Goal: Complete application form: Complete application form

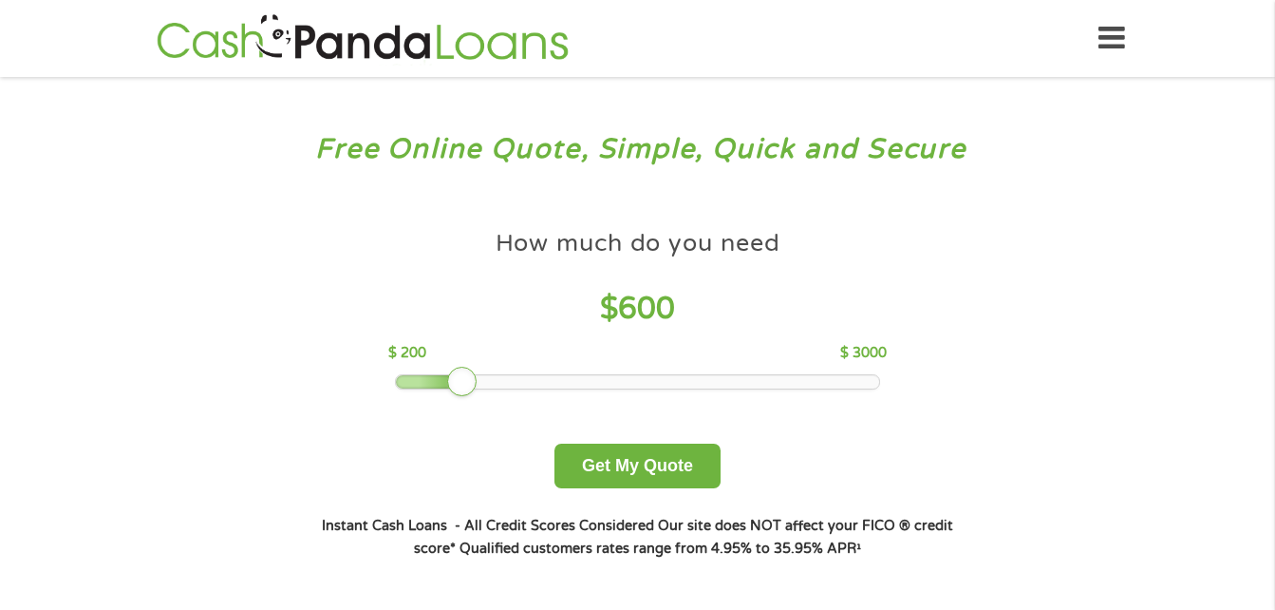
click at [467, 384] on div at bounding box center [637, 381] width 483 height 13
click at [427, 383] on div at bounding box center [637, 381] width 483 height 13
click at [611, 463] on button "Get My Quote" at bounding box center [638, 465] width 166 height 45
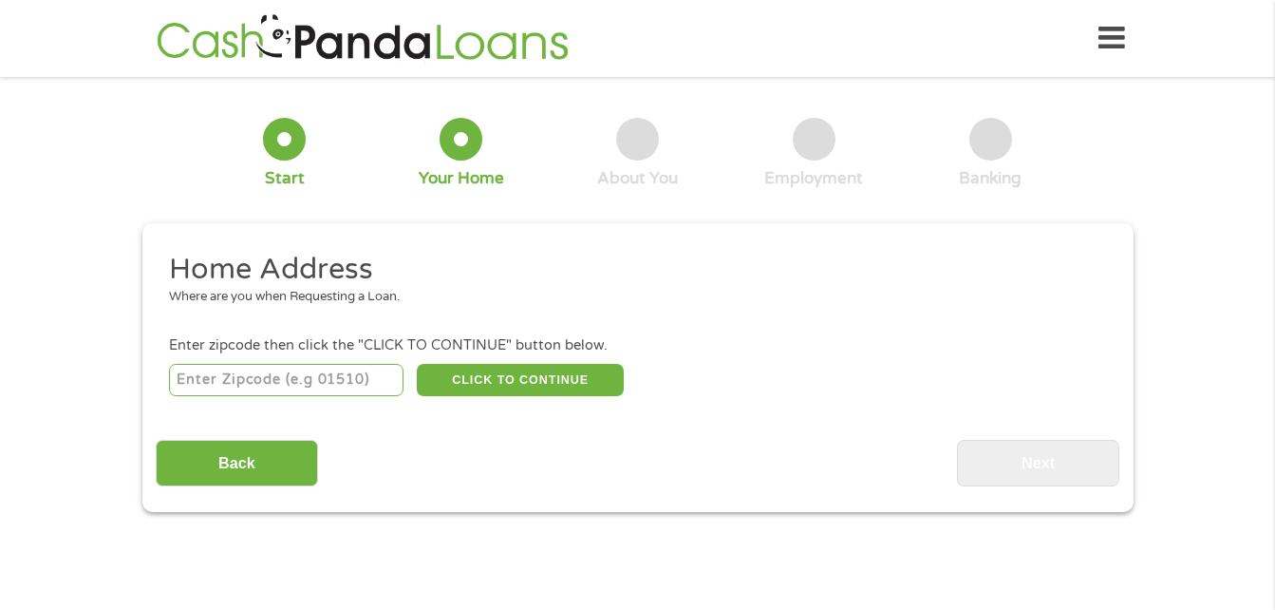
click at [309, 383] on input "number" at bounding box center [286, 380] width 235 height 32
type input "75227"
click at [492, 381] on button "CLICK TO CONTINUE" at bounding box center [520, 380] width 207 height 32
type input "75227"
type input "[GEOGRAPHIC_DATA]"
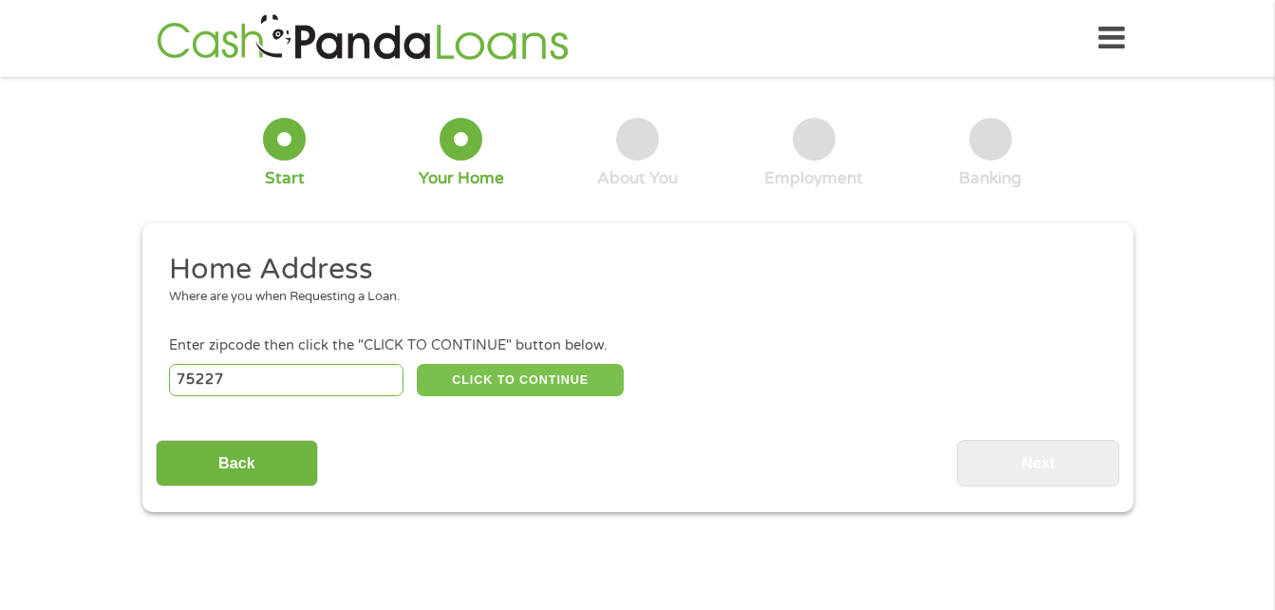
select select "[US_STATE]"
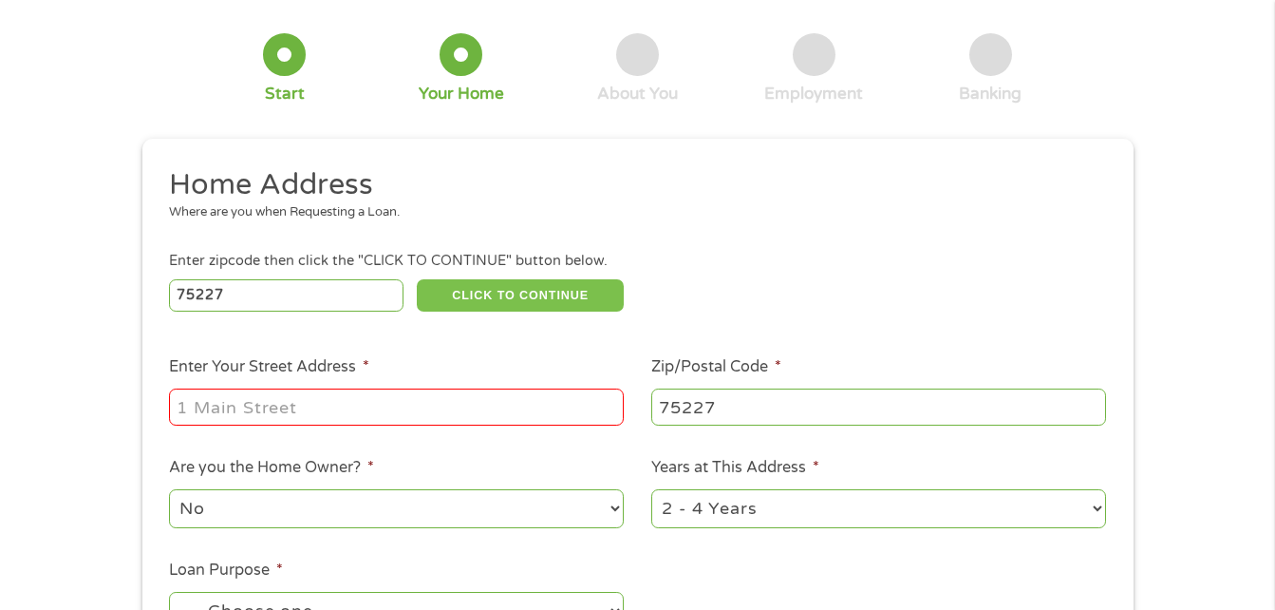
scroll to position [88, 0]
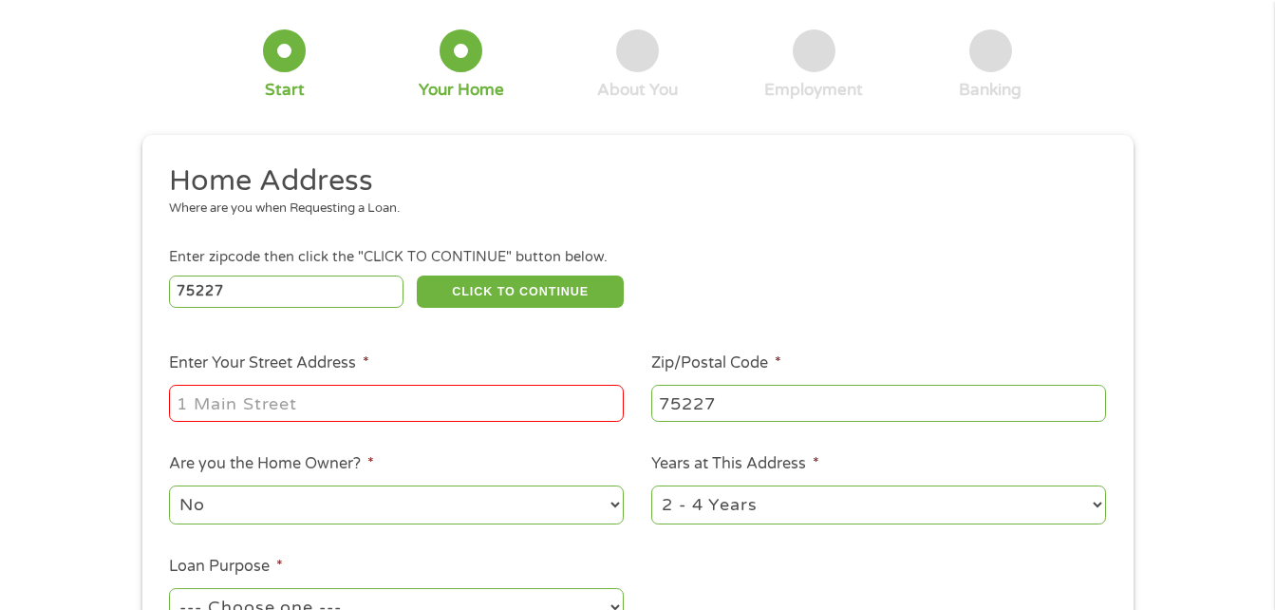
click at [438, 402] on input "Enter Your Street Address *" at bounding box center [396, 403] width 455 height 36
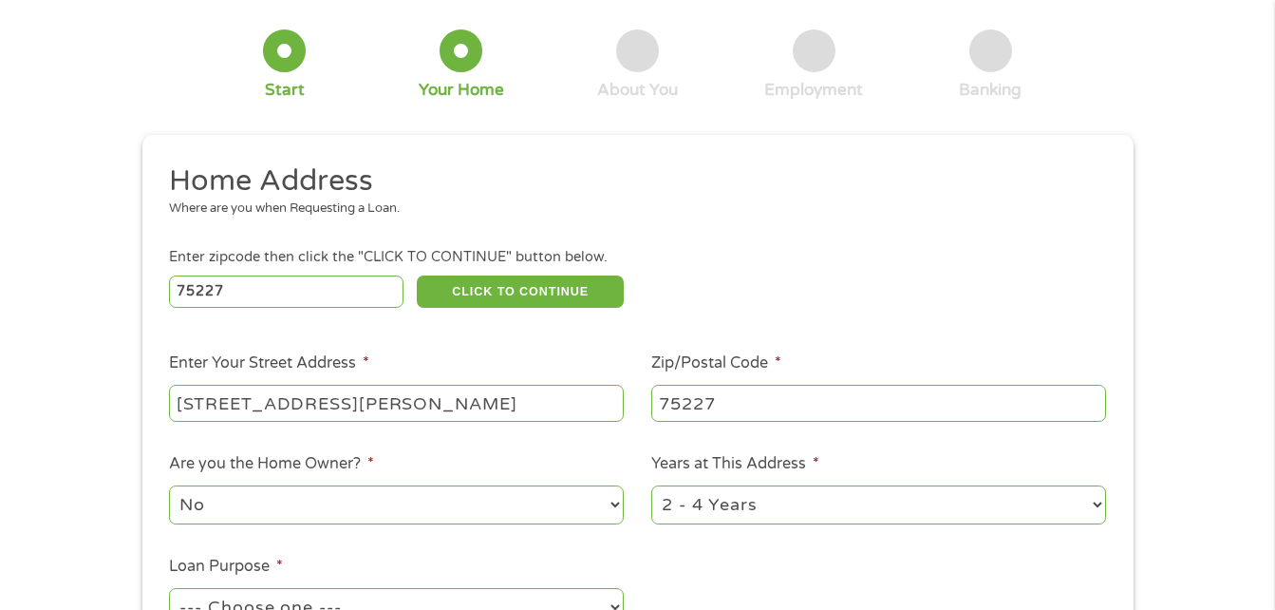
type input "6431 hollis ave"
click at [511, 496] on select "No Yes" at bounding box center [396, 504] width 455 height 39
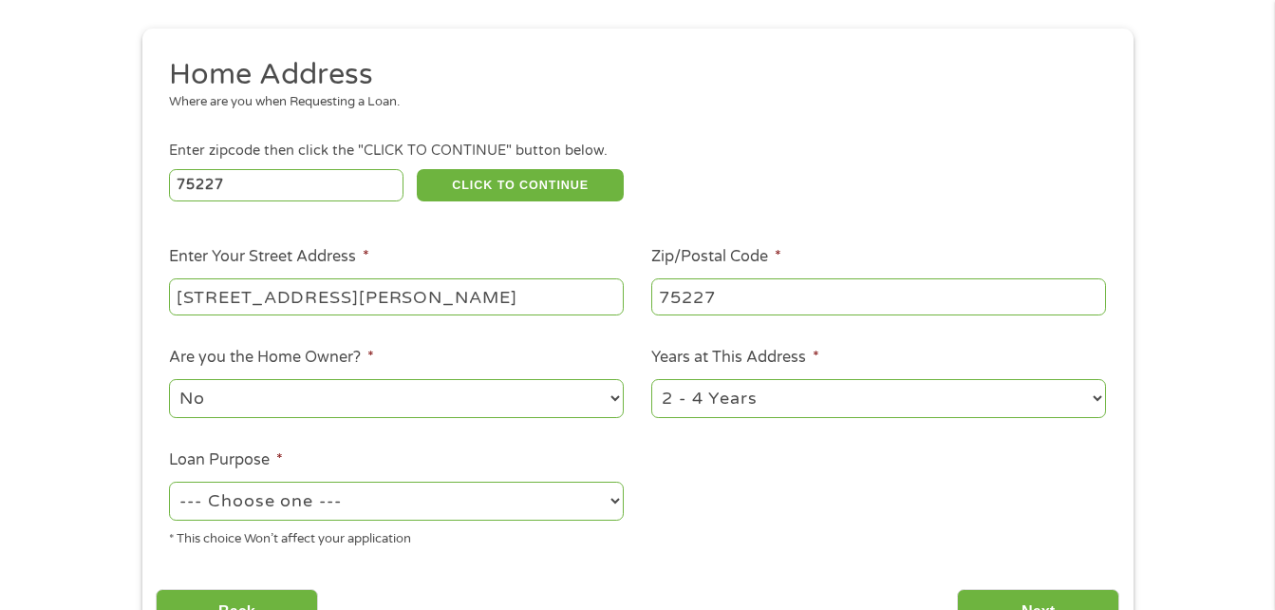
scroll to position [196, 0]
click at [518, 514] on select "--- Choose one --- Pay Bills Debt Consolidation Home Improvement Major Purchase…" at bounding box center [396, 499] width 455 height 39
select select "paybills"
click at [169, 480] on select "--- Choose one --- Pay Bills Debt Consolidation Home Improvement Major Purchase…" at bounding box center [396, 499] width 455 height 39
click at [755, 397] on select "1 Year or less 1 - 2 Years 2 - 4 Years Over 4 Years" at bounding box center [878, 397] width 455 height 39
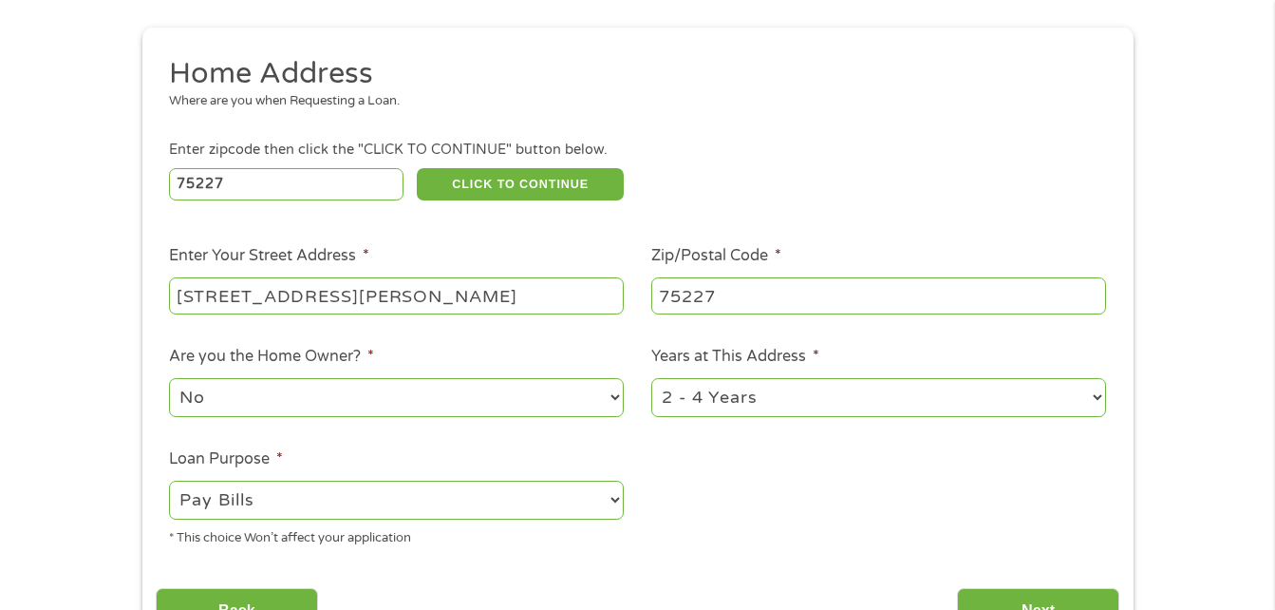
select select "60months"
click at [651, 378] on select "1 Year or less 1 - 2 Years 2 - 4 Years Over 4 Years" at bounding box center [878, 397] width 455 height 39
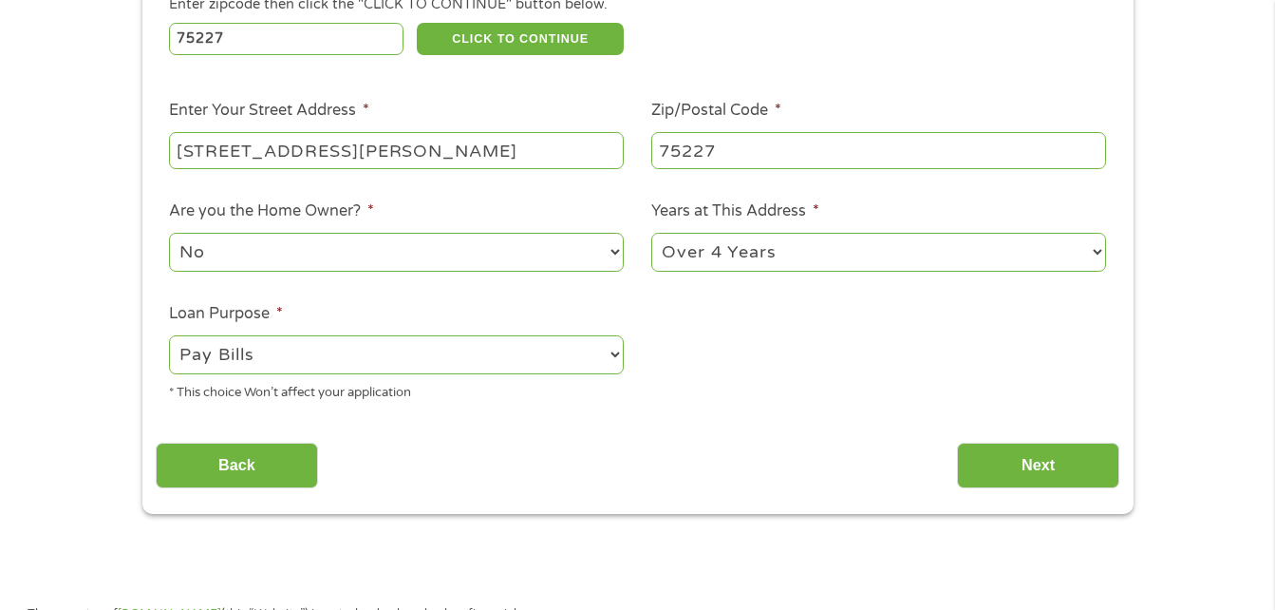
scroll to position [342, 0]
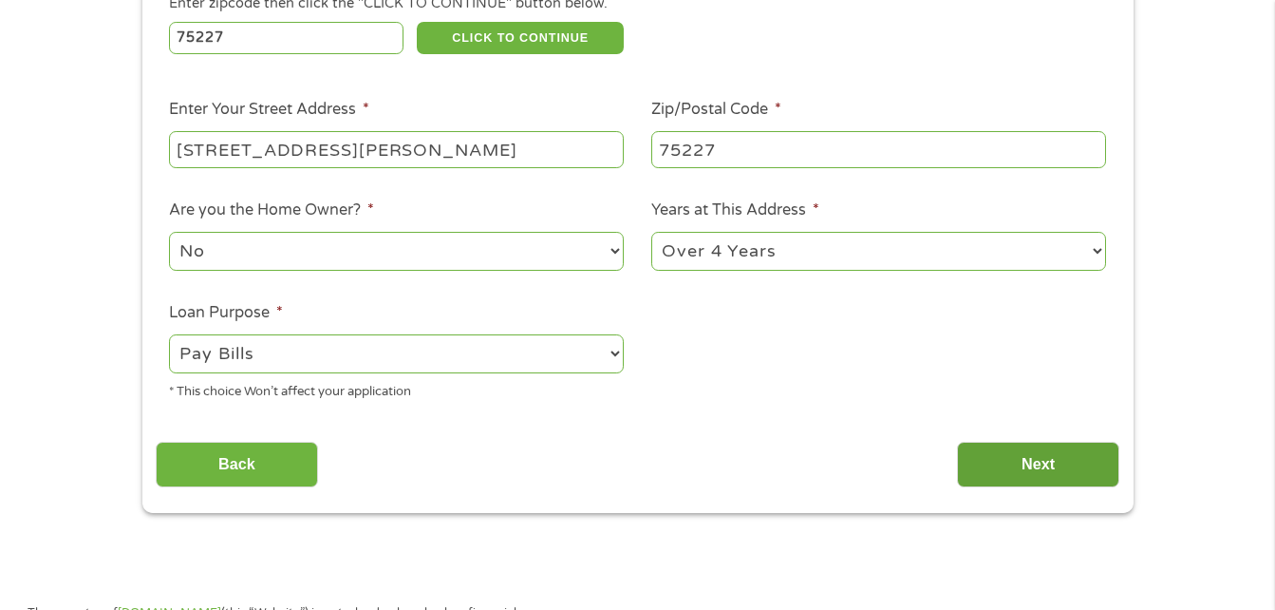
click at [1006, 454] on input "Next" at bounding box center [1038, 465] width 162 height 47
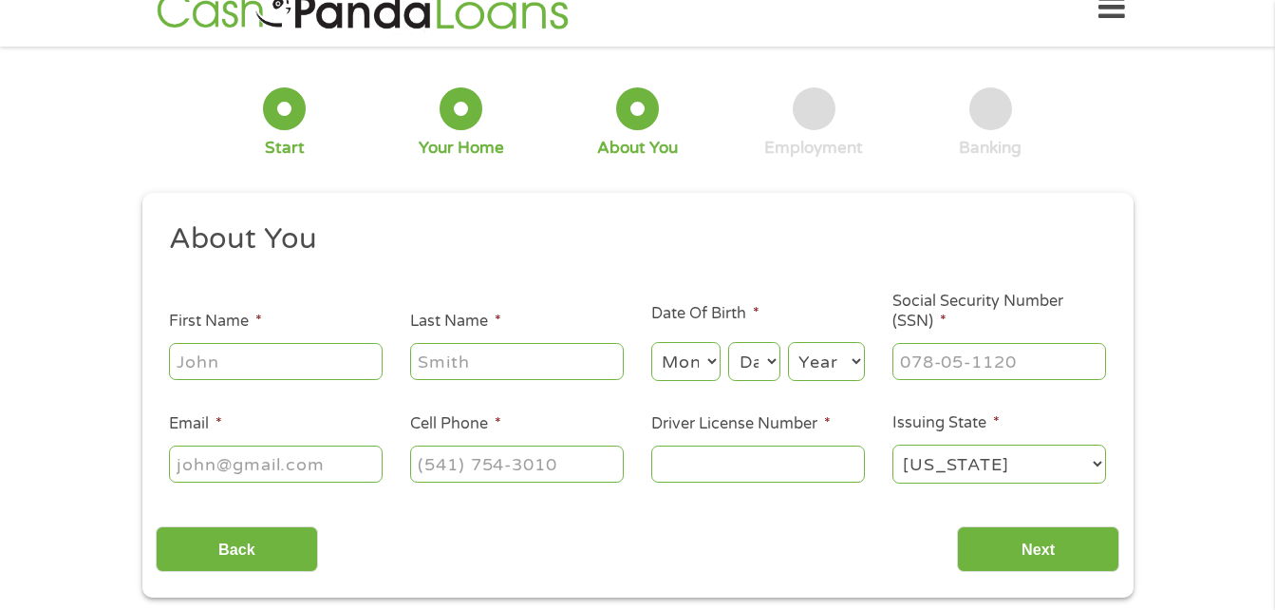
scroll to position [0, 0]
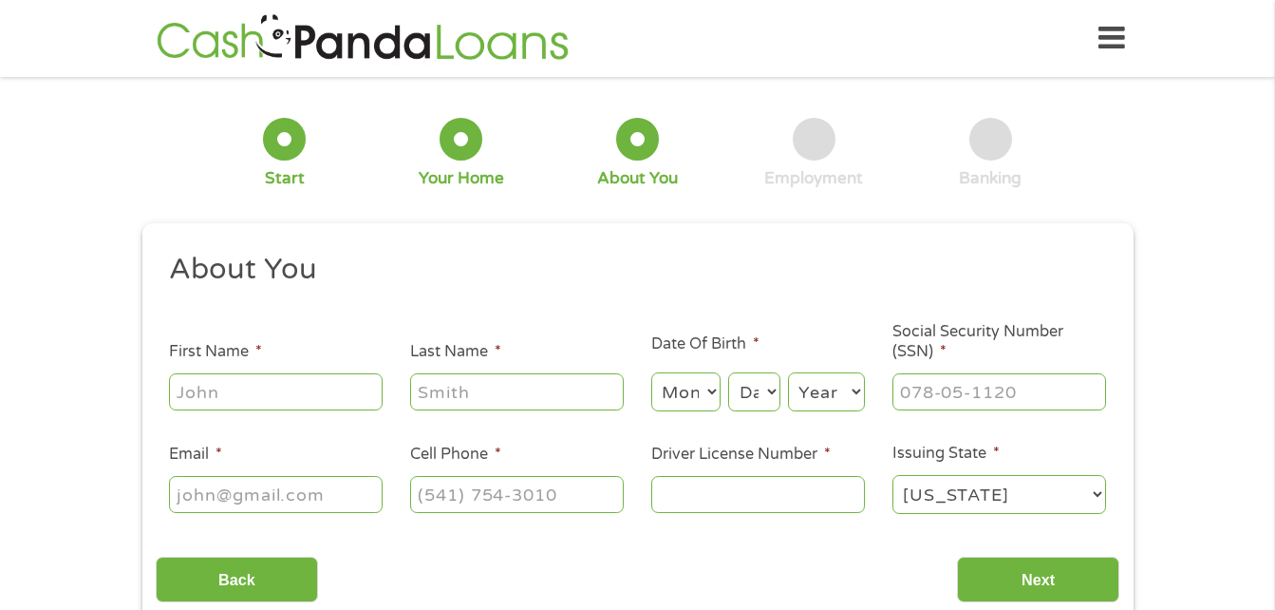
click at [291, 388] on input "First Name *" at bounding box center [276, 391] width 214 height 36
type input "liliana"
click at [555, 397] on input "Last Name *" at bounding box center [517, 391] width 214 height 36
type input "flores"
click at [705, 389] on select "Month 1 2 3 4 5 6 7 8 9 10 11 12" at bounding box center [685, 391] width 69 height 39
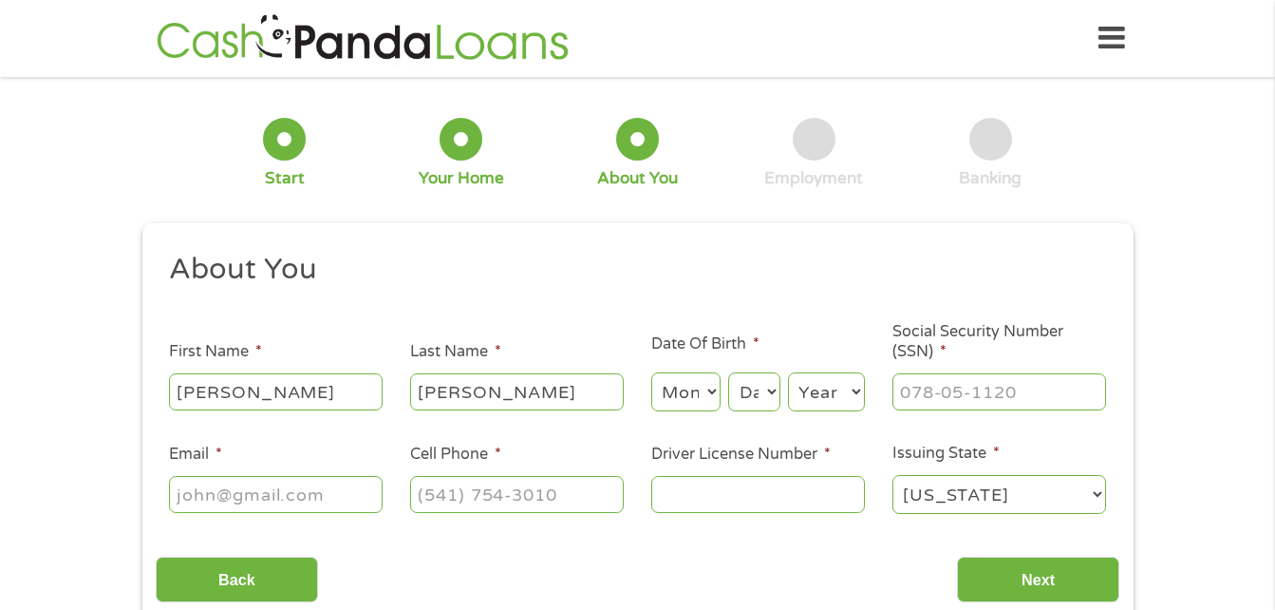
select select "5"
click at [651, 372] on select "Month 1 2 3 4 5 6 7 8 9 10 11 12" at bounding box center [685, 391] width 69 height 39
click at [759, 395] on select "Day 1 2 3 4 5 6 7 8 9 10 11 12 13 14 15 16 17 18 19 20 21 22 23 24 25 26 27 28 …" at bounding box center [753, 391] width 51 height 39
select select "24"
click at [728, 372] on select "Day 1 2 3 4 5 6 7 8 9 10 11 12 13 14 15 16 17 18 19 20 21 22 23 24 25 26 27 28 …" at bounding box center [753, 391] width 51 height 39
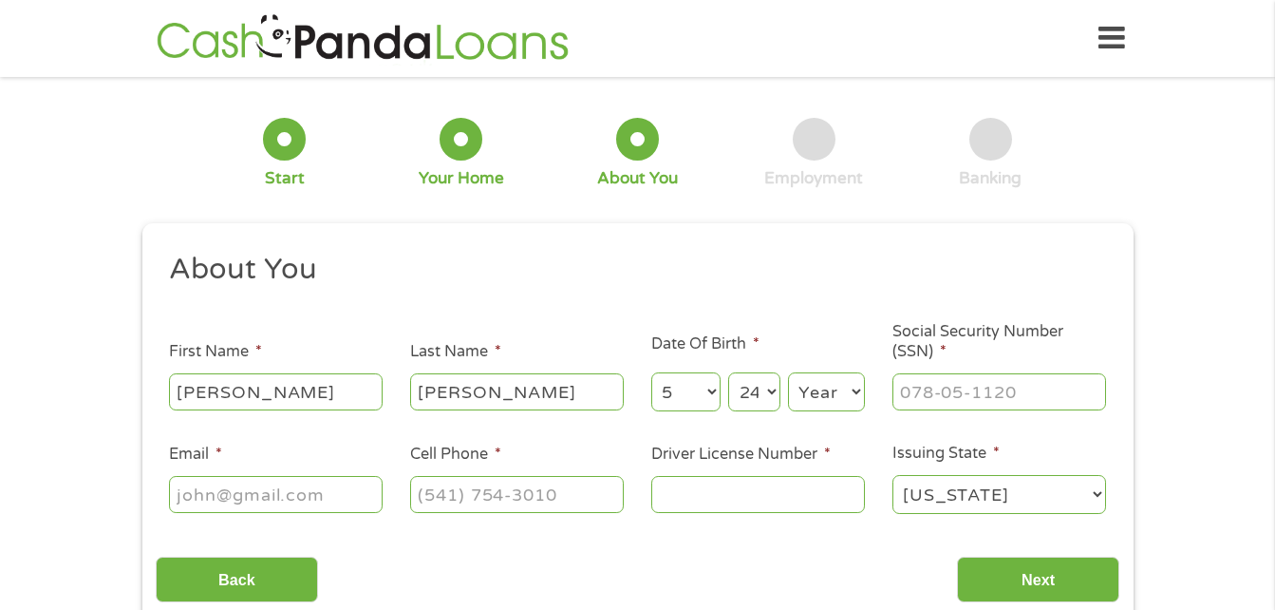
click at [834, 403] on select "Year [DATE] 2006 2005 2004 2003 2002 2001 2000 1999 1998 1997 1996 1995 1994 19…" at bounding box center [826, 391] width 77 height 39
select select "2003"
click at [788, 372] on select "Year [DATE] 2006 2005 2004 2003 2002 2001 2000 1999 1998 1997 1996 1995 1994 19…" at bounding box center [826, 391] width 77 height 39
click at [954, 401] on input "___-__-____" at bounding box center [1000, 391] width 214 height 36
type input "639-86-8399"
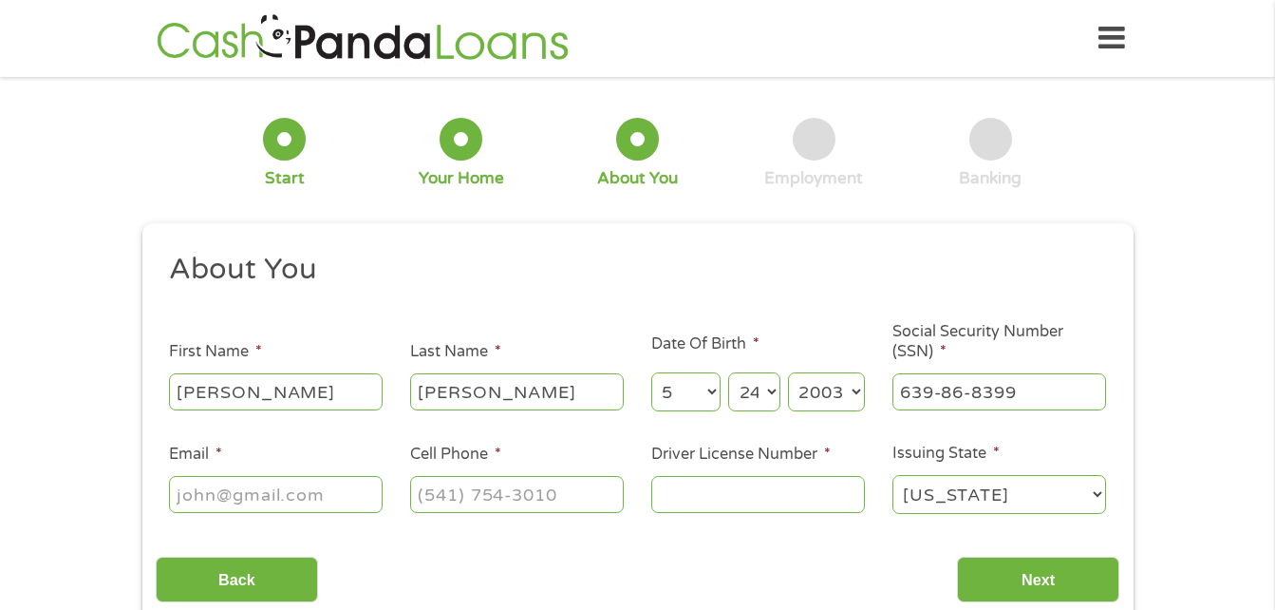
click at [322, 491] on input "Email *" at bounding box center [276, 494] width 214 height 36
type input "[EMAIL_ADDRESS][DOMAIN_NAME]"
click at [442, 494] on input "(___) ___-____" at bounding box center [517, 494] width 214 height 36
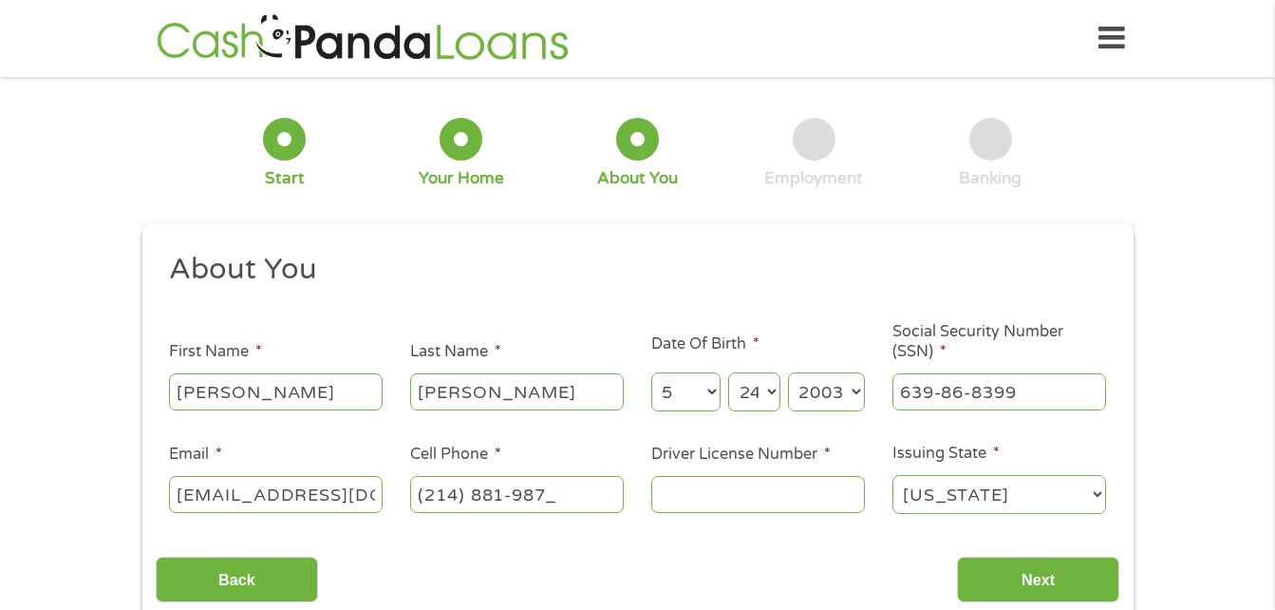
type input "[PHONE_NUMBER]"
click at [725, 488] on input "Driver License Number *" at bounding box center [758, 494] width 214 height 36
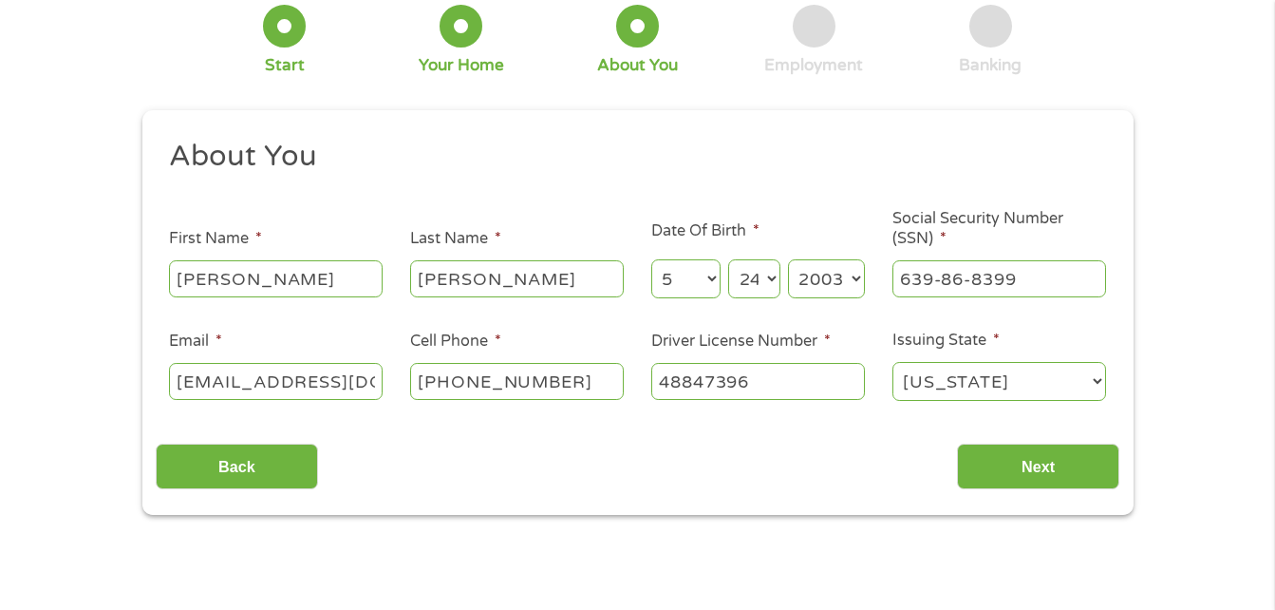
scroll to position [114, 0]
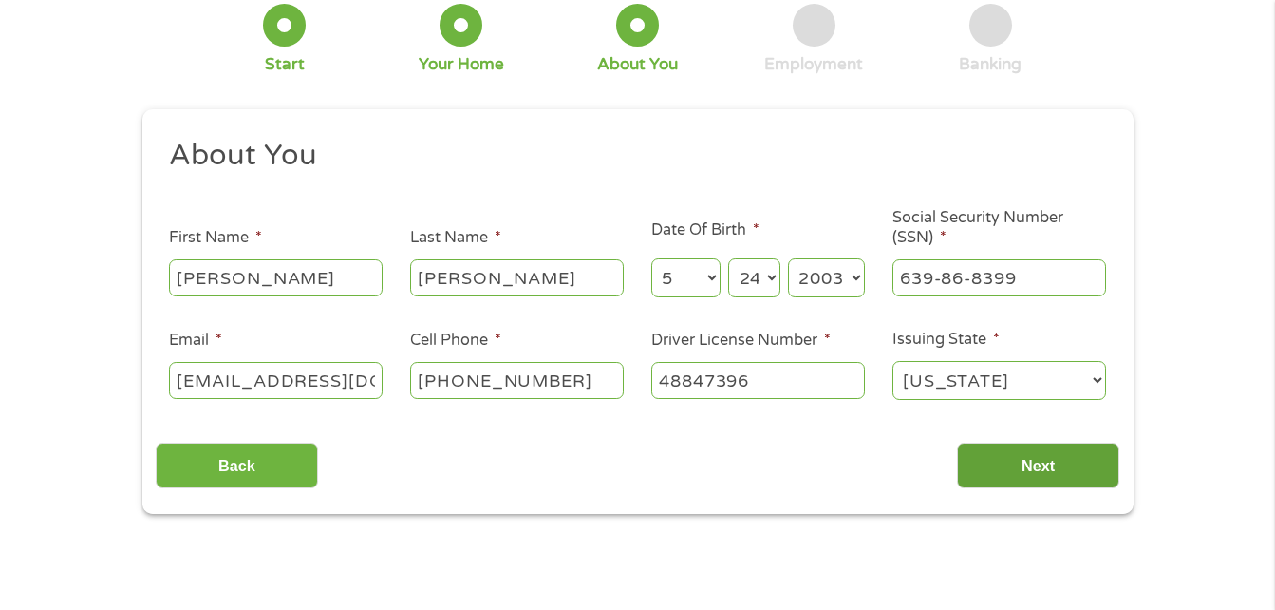
type input "48847396"
click at [1047, 461] on input "Next" at bounding box center [1038, 465] width 162 height 47
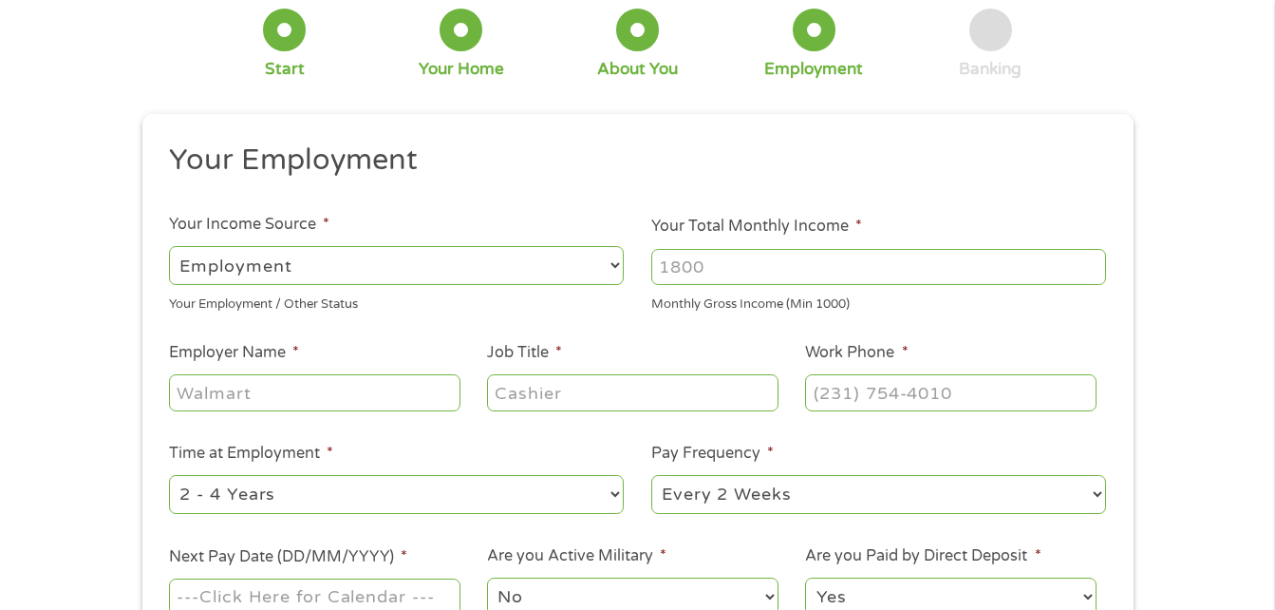
scroll to position [113, 0]
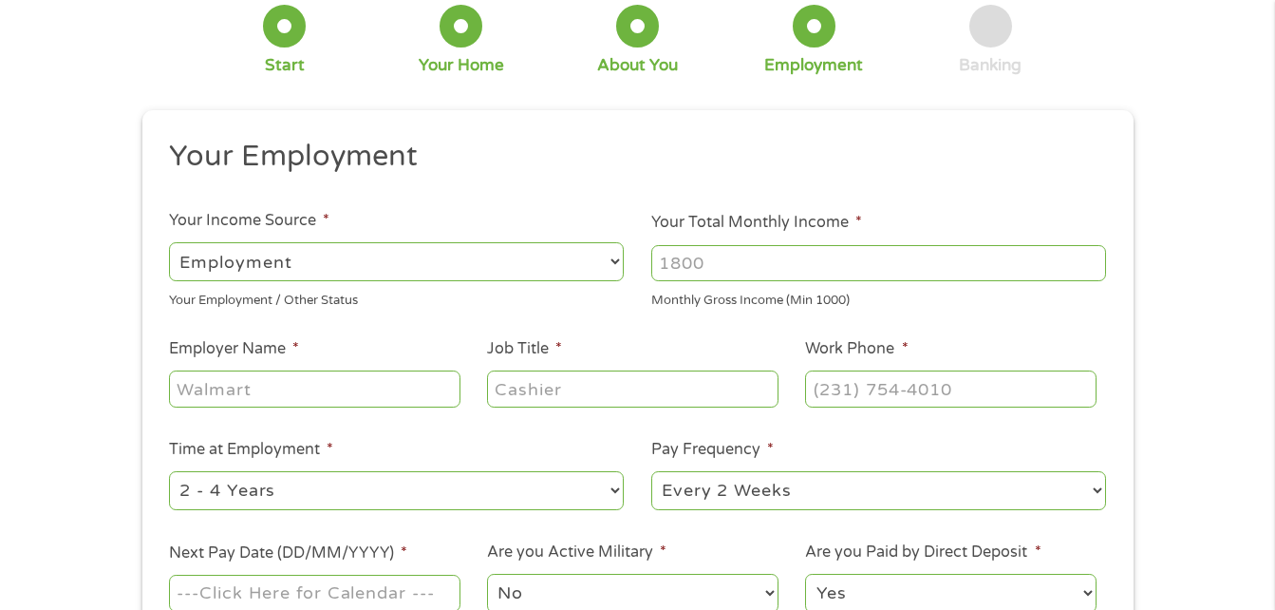
click at [813, 264] on input "Your Total Monthly Income *" at bounding box center [878, 263] width 455 height 36
type input "2000"
click at [411, 386] on input "Employer Name *" at bounding box center [314, 388] width 291 height 36
type input "fuel city super taco"
click at [588, 388] on input "Job Title *" at bounding box center [632, 388] width 291 height 36
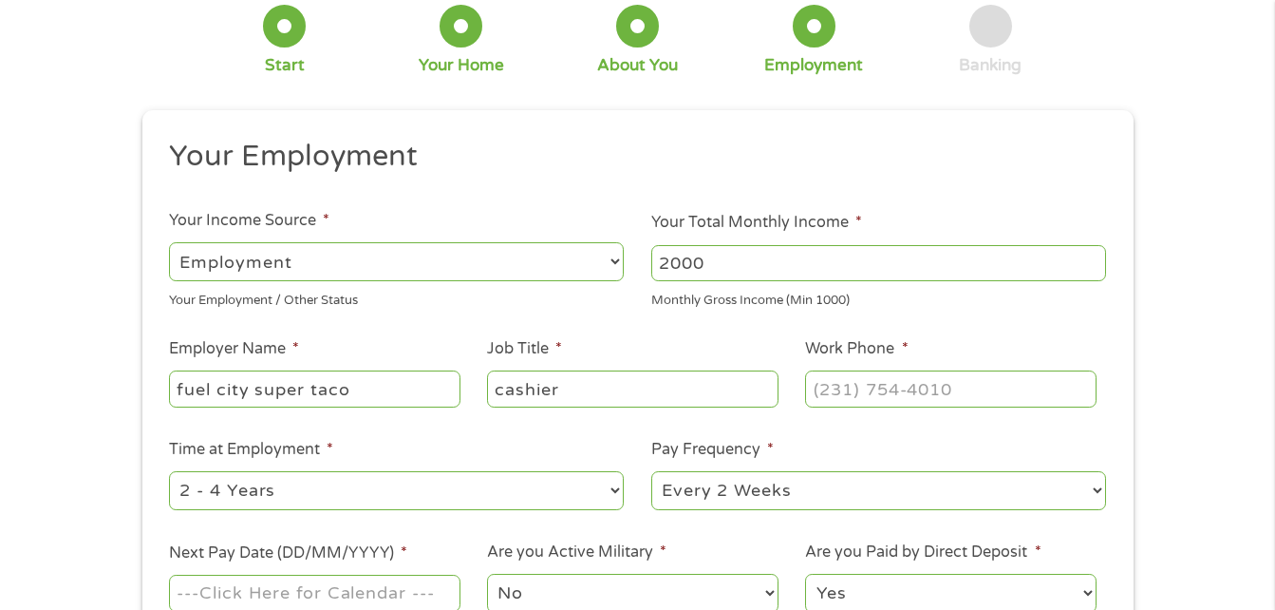
type input "cashier"
click at [832, 387] on input "(___) ___-____" at bounding box center [950, 388] width 291 height 36
type input "[PHONE_NUMBER]"
click at [584, 484] on select "--- Choose one --- 1 Year or less 1 - 2 Years 2 - 4 Years Over 4 Years" at bounding box center [396, 490] width 455 height 39
select select "24months"
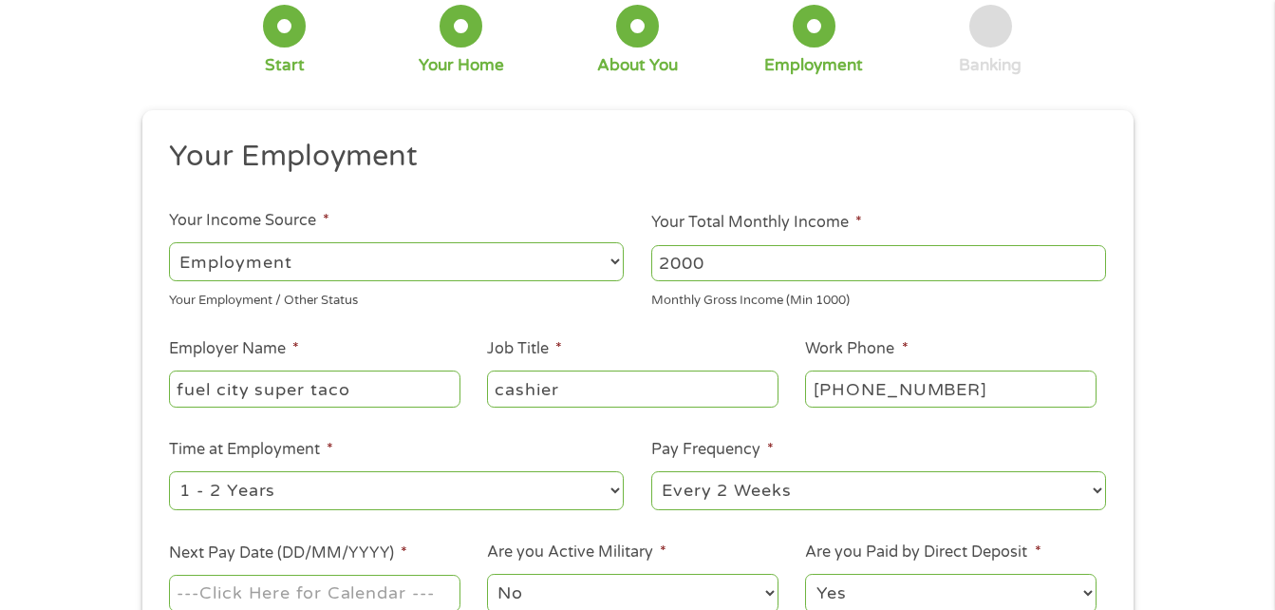
click at [169, 471] on select "--- Choose one --- 1 Year or less 1 - 2 Years 2 - 4 Years Over 4 Years" at bounding box center [396, 490] width 455 height 39
click at [780, 491] on select "--- Choose one --- Every 2 Weeks Every Week Monthly Semi-Monthly" at bounding box center [878, 490] width 455 height 39
select select "weekly"
click at [651, 471] on select "--- Choose one --- Every 2 Weeks Every Week Monthly Semi-Monthly" at bounding box center [878, 490] width 455 height 39
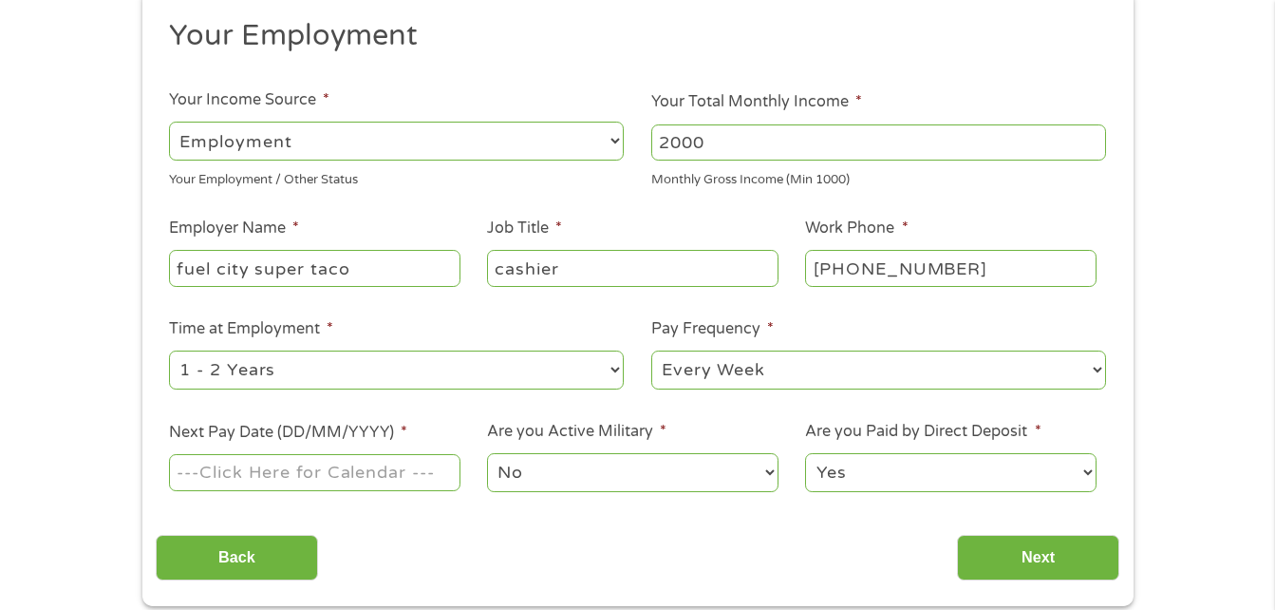
scroll to position [235, 0]
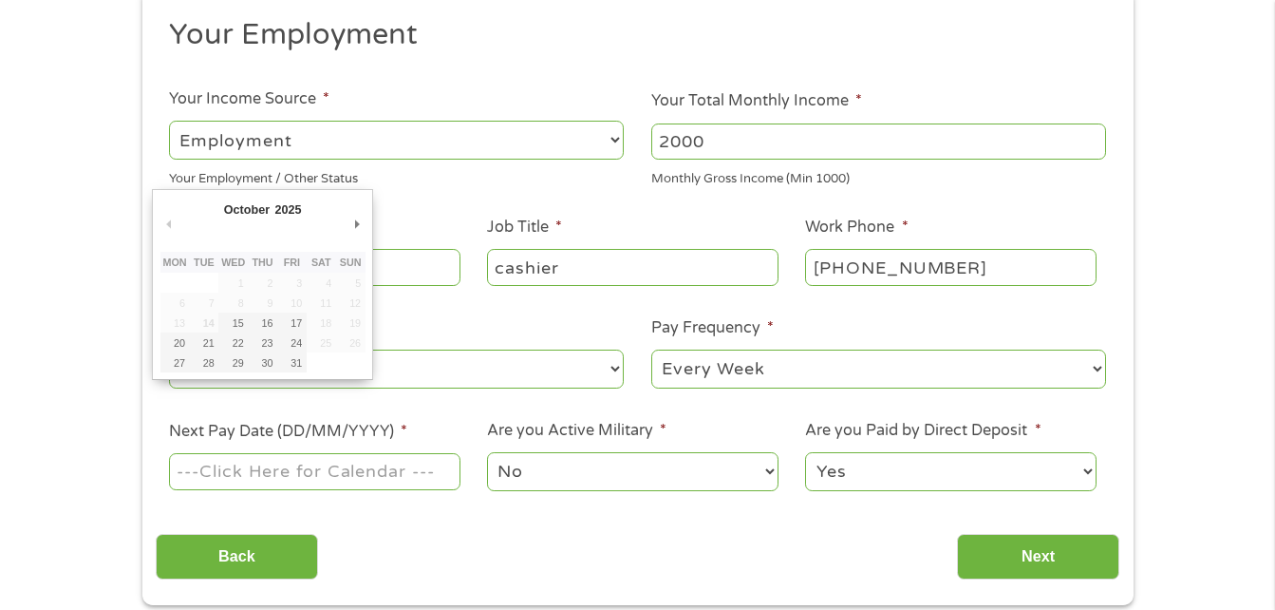
click at [423, 467] on input "Next Pay Date (DD/MM/YYYY) *" at bounding box center [314, 471] width 291 height 36
type input "[DATE]"
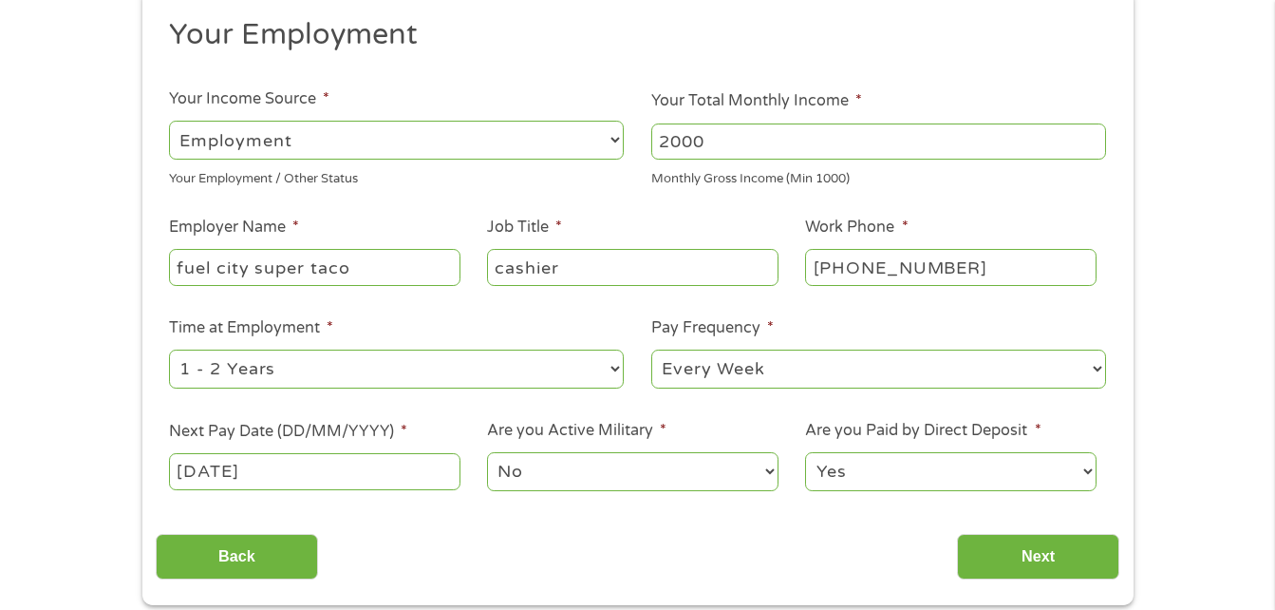
click at [1002, 480] on select "Yes No" at bounding box center [950, 471] width 291 height 39
select select "0"
click at [805, 452] on select "Yes No" at bounding box center [950, 471] width 291 height 39
click at [994, 548] on input "Next" at bounding box center [1038, 557] width 162 height 47
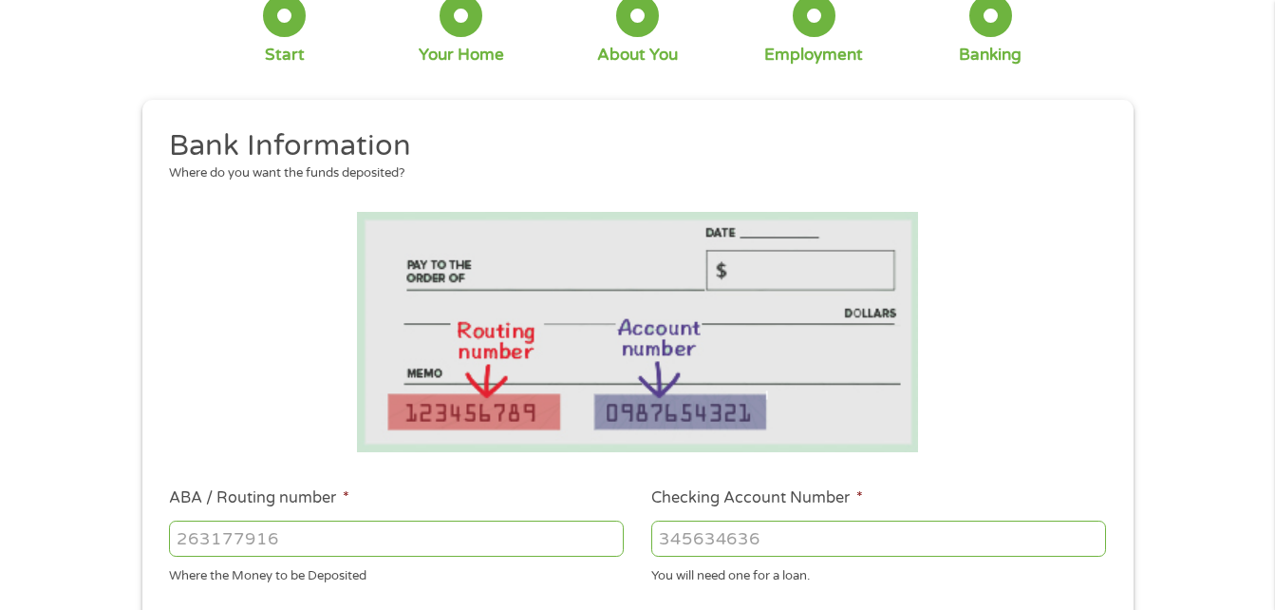
scroll to position [0, 0]
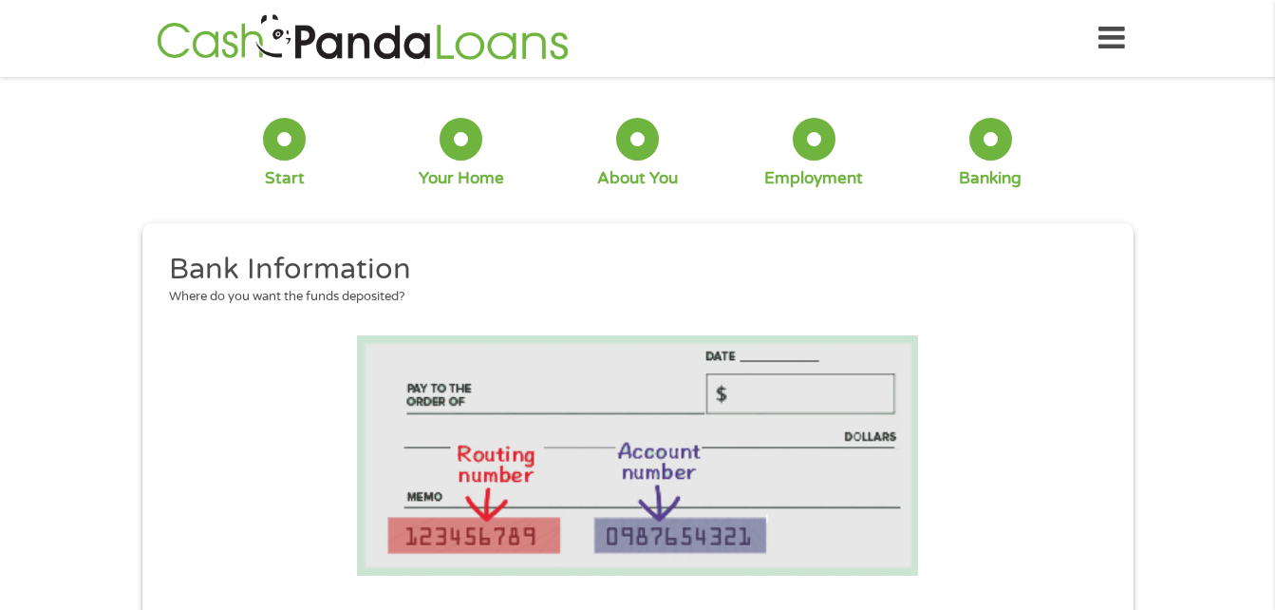
click at [279, 143] on div at bounding box center [284, 139] width 43 height 43
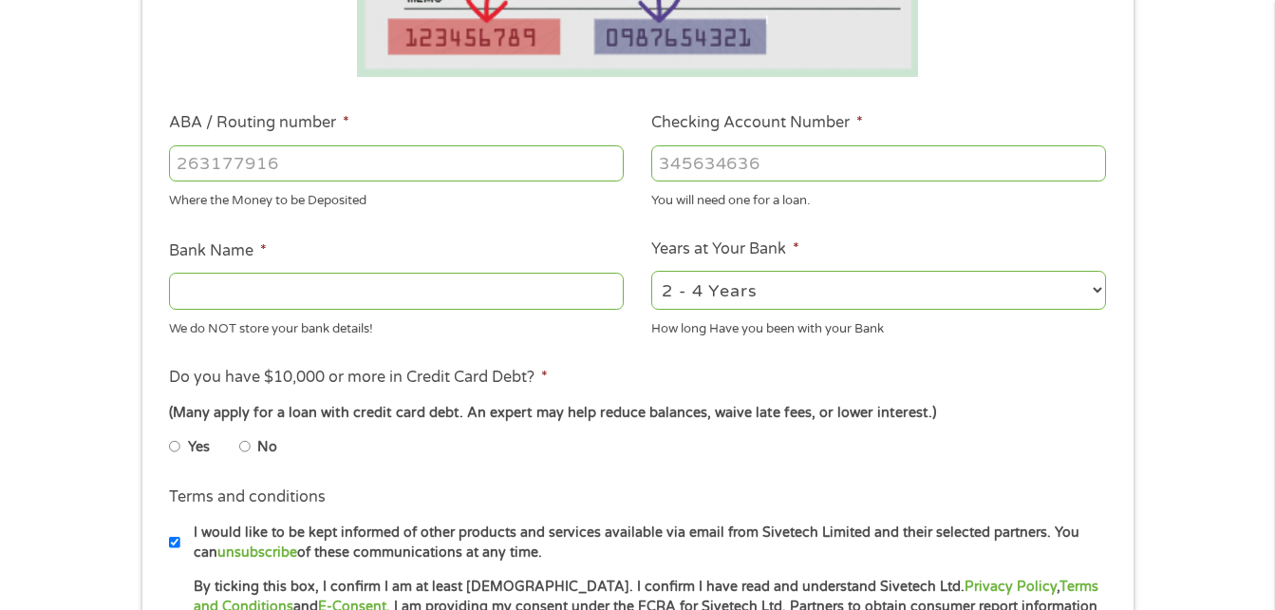
scroll to position [497, 0]
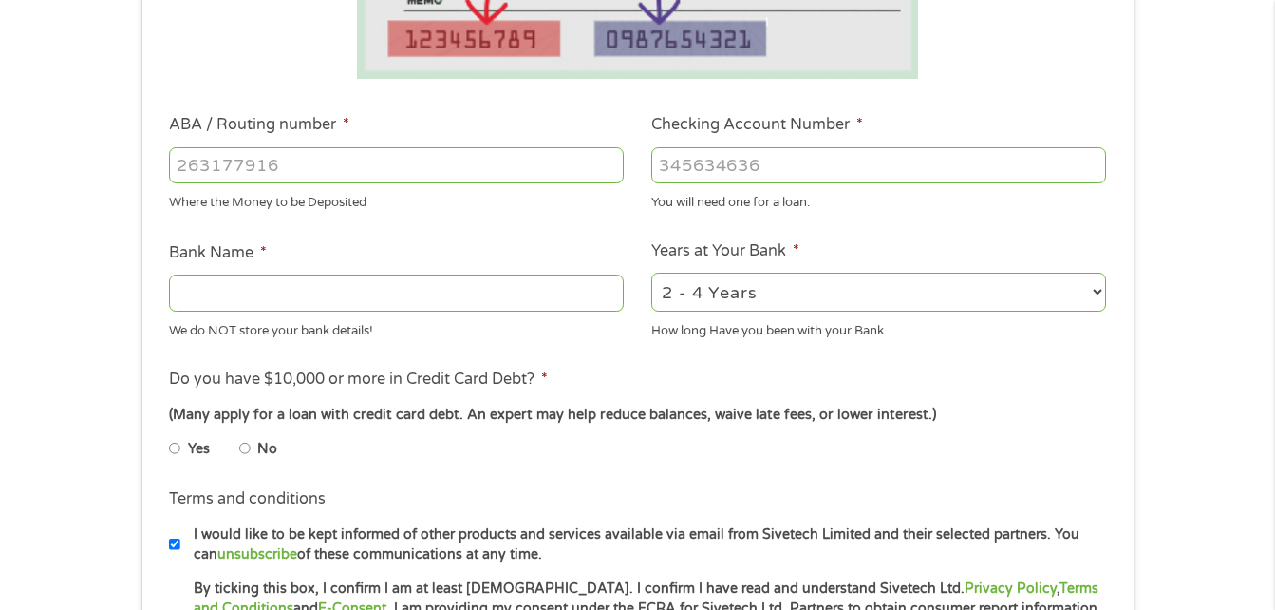
click at [452, 163] on input "ABA / Routing number *" at bounding box center [396, 165] width 455 height 36
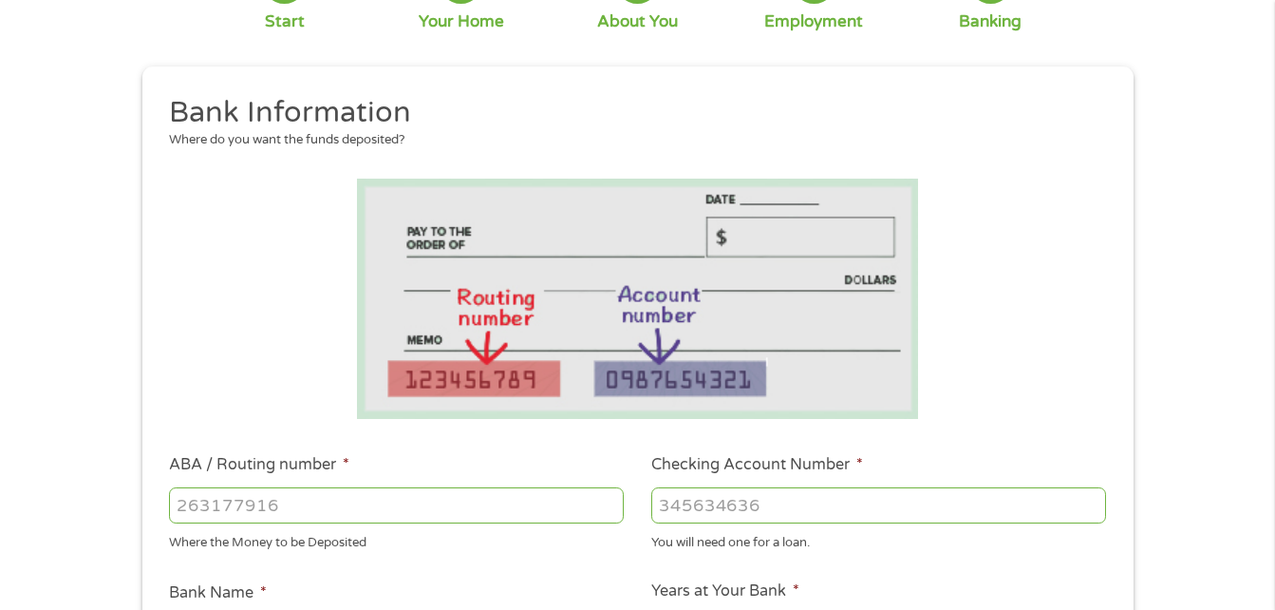
scroll to position [0, 0]
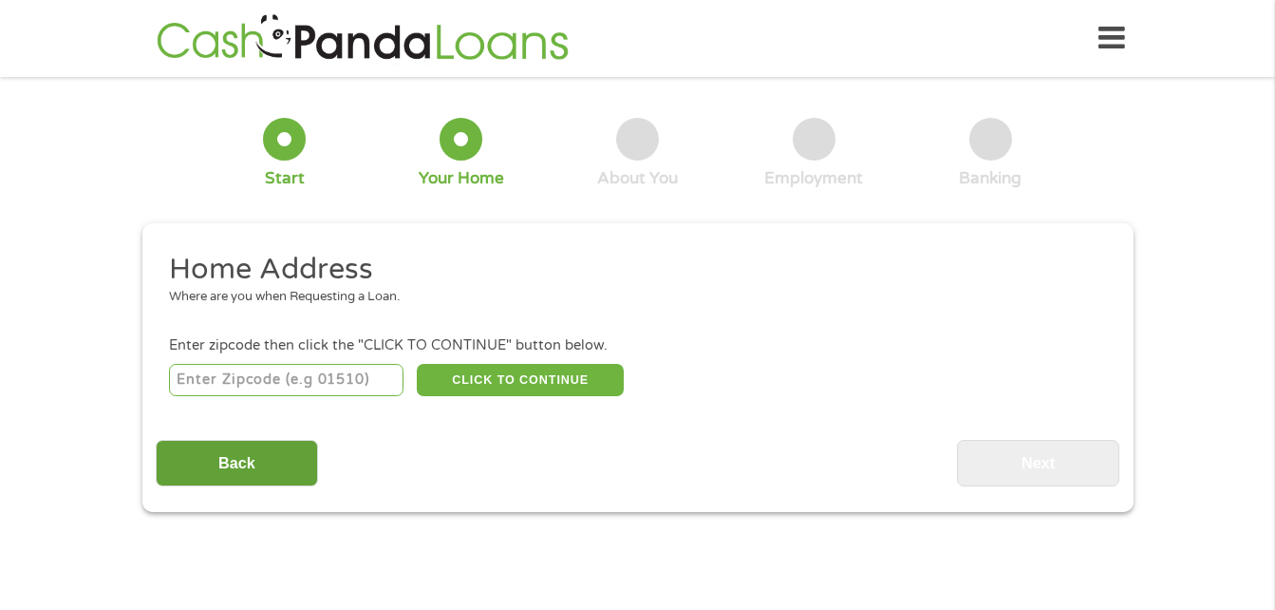
click at [234, 464] on input "Back" at bounding box center [237, 463] width 162 height 47
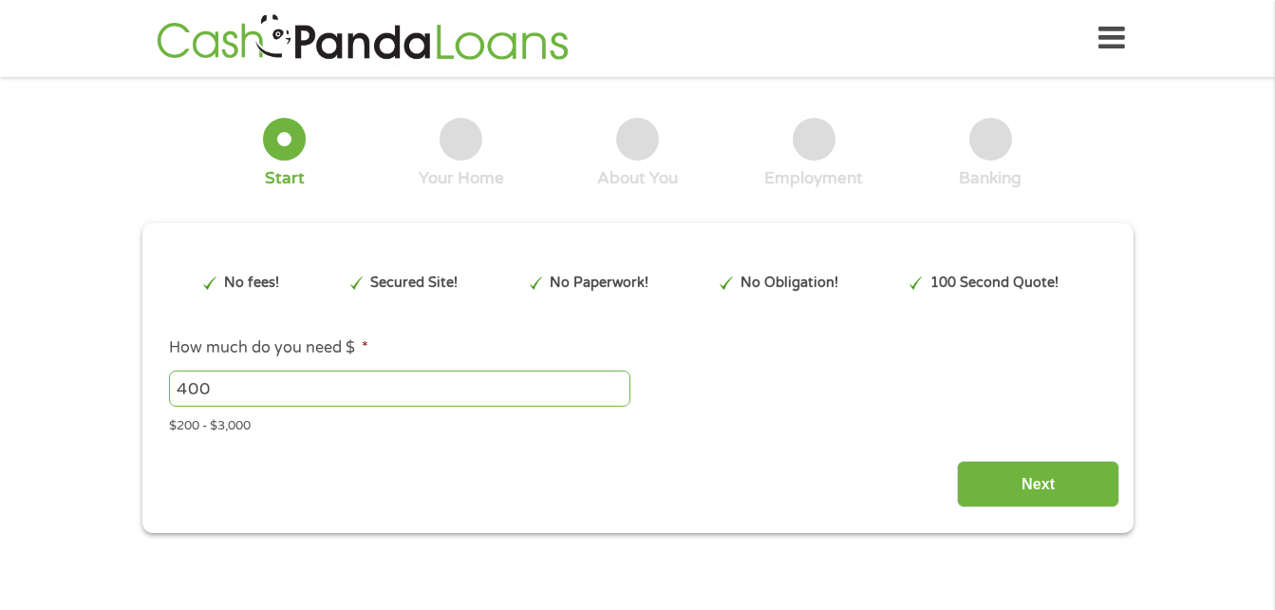
scroll to position [8, 8]
click at [236, 393] on input "400" at bounding box center [399, 388] width 461 height 36
type input "4"
type input "600"
click at [1032, 472] on input "Next" at bounding box center [1038, 484] width 162 height 47
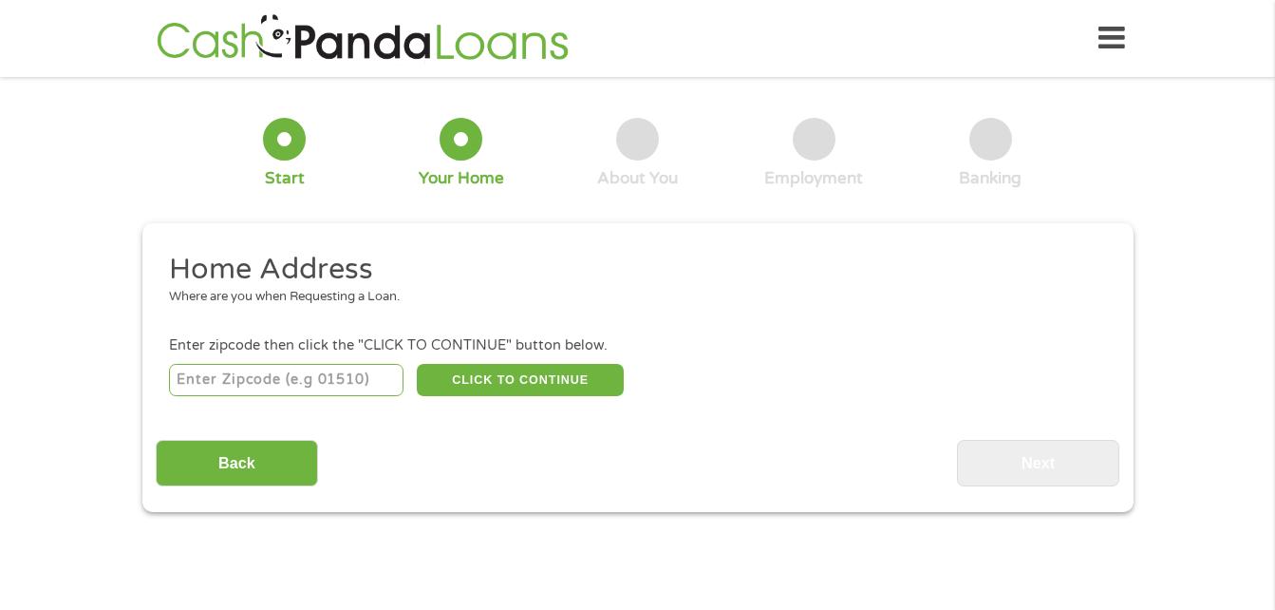
click at [320, 374] on input "number" at bounding box center [286, 380] width 235 height 32
type input "75227"
click at [586, 389] on button "CLICK TO CONTINUE" at bounding box center [520, 380] width 207 height 32
type input "75227"
type input "[GEOGRAPHIC_DATA]"
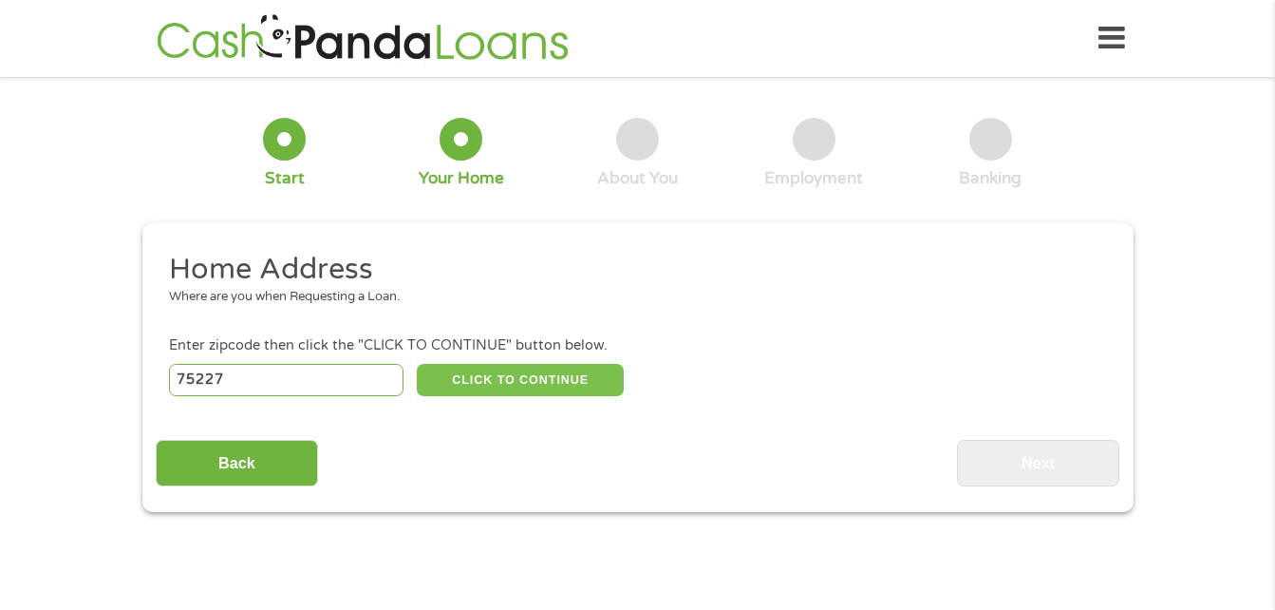
select select "[US_STATE]"
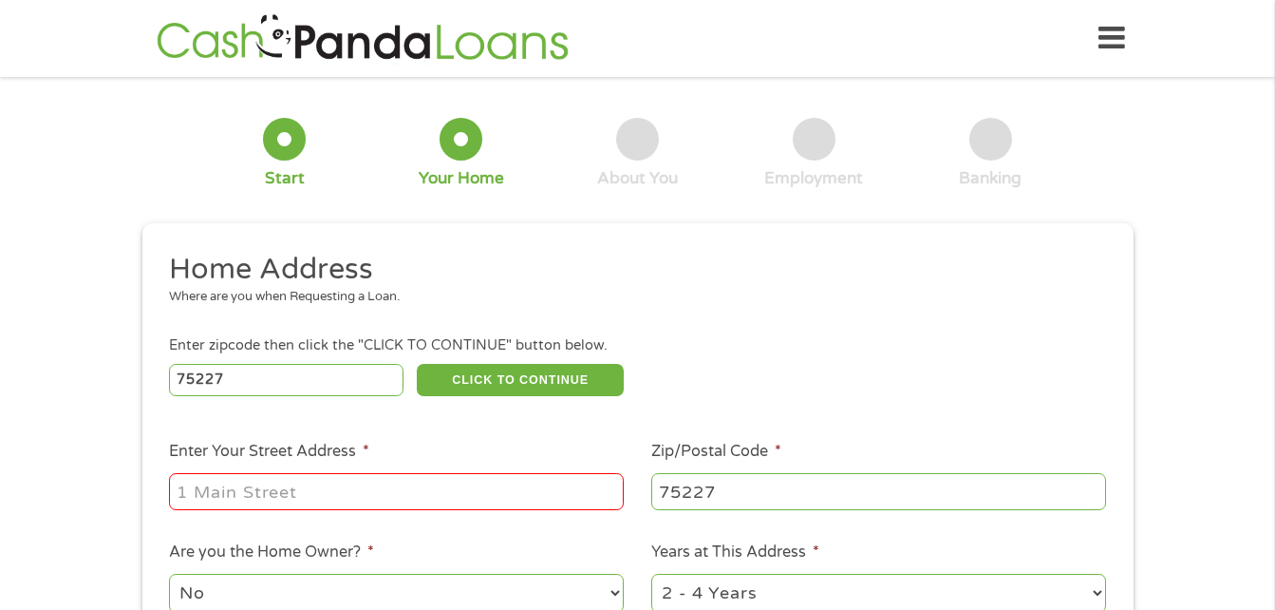
click at [491, 492] on input "Enter Your Street Address *" at bounding box center [396, 491] width 455 height 36
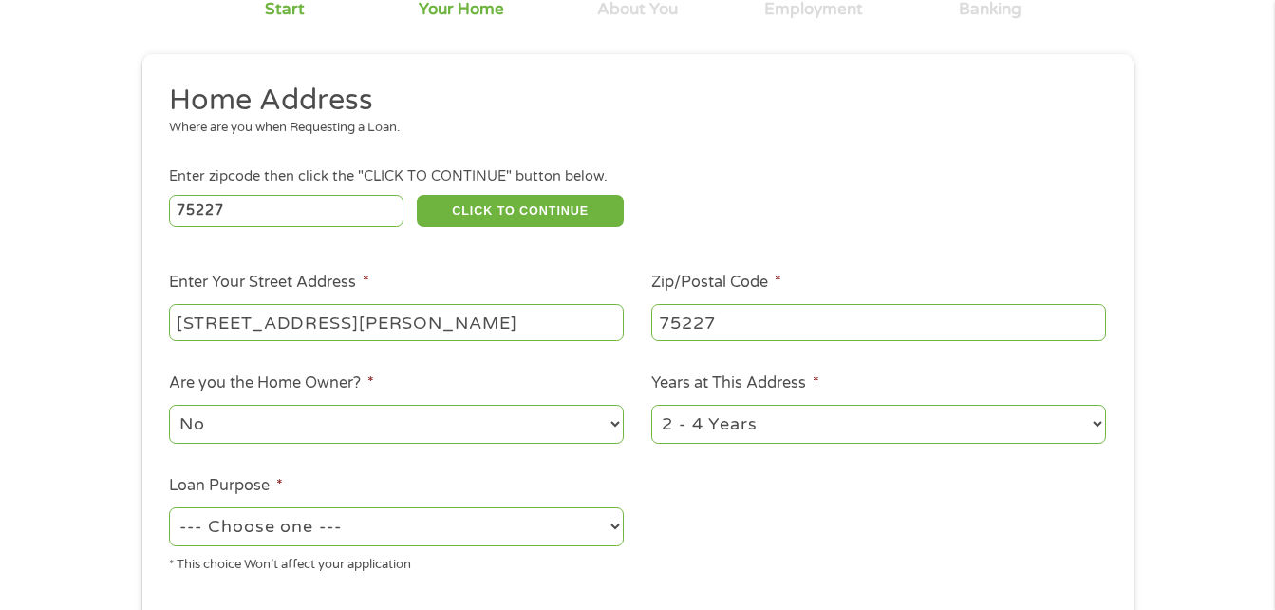
scroll to position [188, 0]
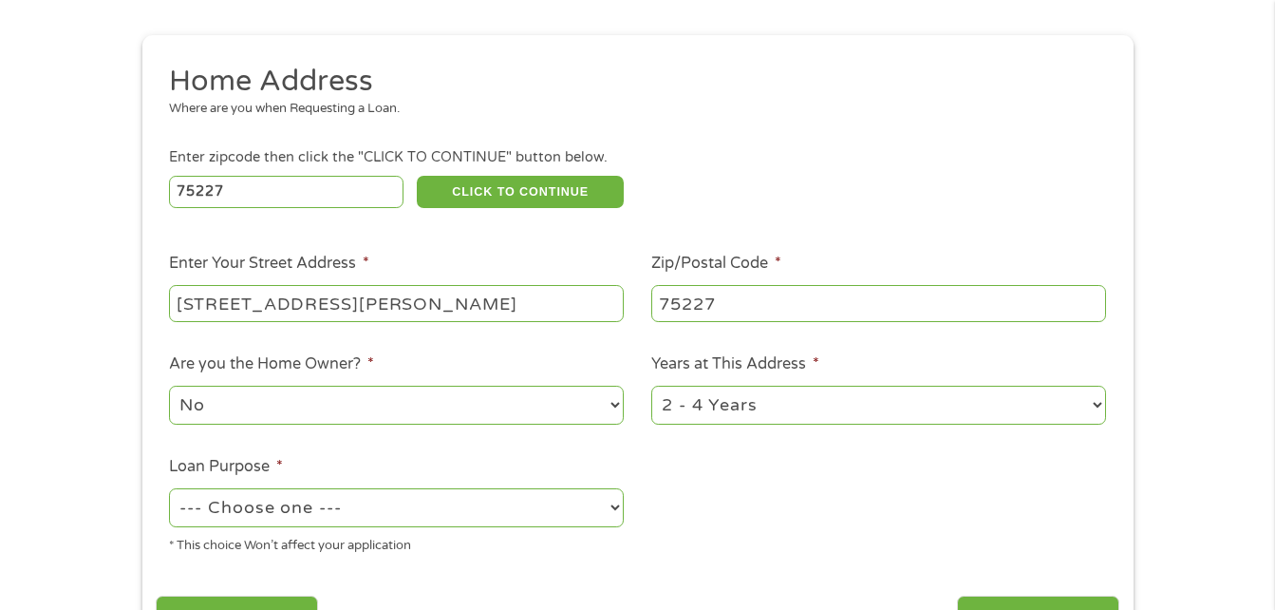
type input "[STREET_ADDRESS][PERSON_NAME]"
click at [863, 404] on select "1 Year or less 1 - 2 Years 2 - 4 Years Over 4 Years" at bounding box center [878, 405] width 455 height 39
select select "60months"
click at [651, 386] on select "1 Year or less 1 - 2 Years 2 - 4 Years Over 4 Years" at bounding box center [878, 405] width 455 height 39
click at [540, 507] on select "--- Choose one --- Pay Bills Debt Consolidation Home Improvement Major Purchase…" at bounding box center [396, 507] width 455 height 39
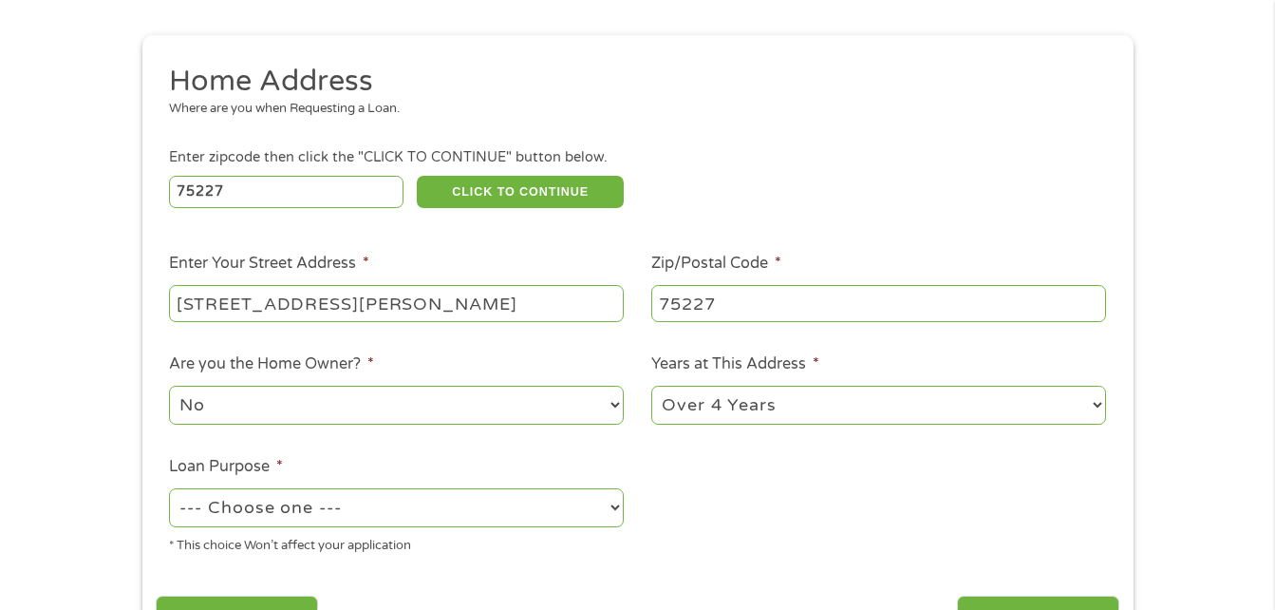
select select "paybills"
click at [169, 488] on select "--- Choose one --- Pay Bills Debt Consolidation Home Improvement Major Purchase…" at bounding box center [396, 507] width 455 height 39
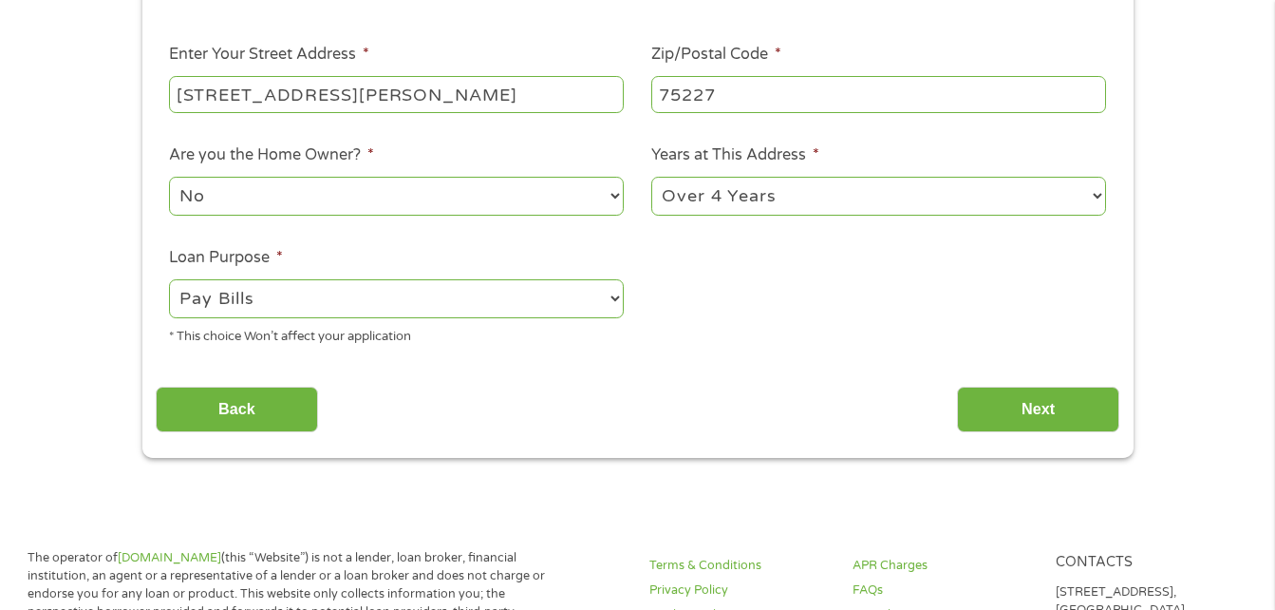
scroll to position [404, 0]
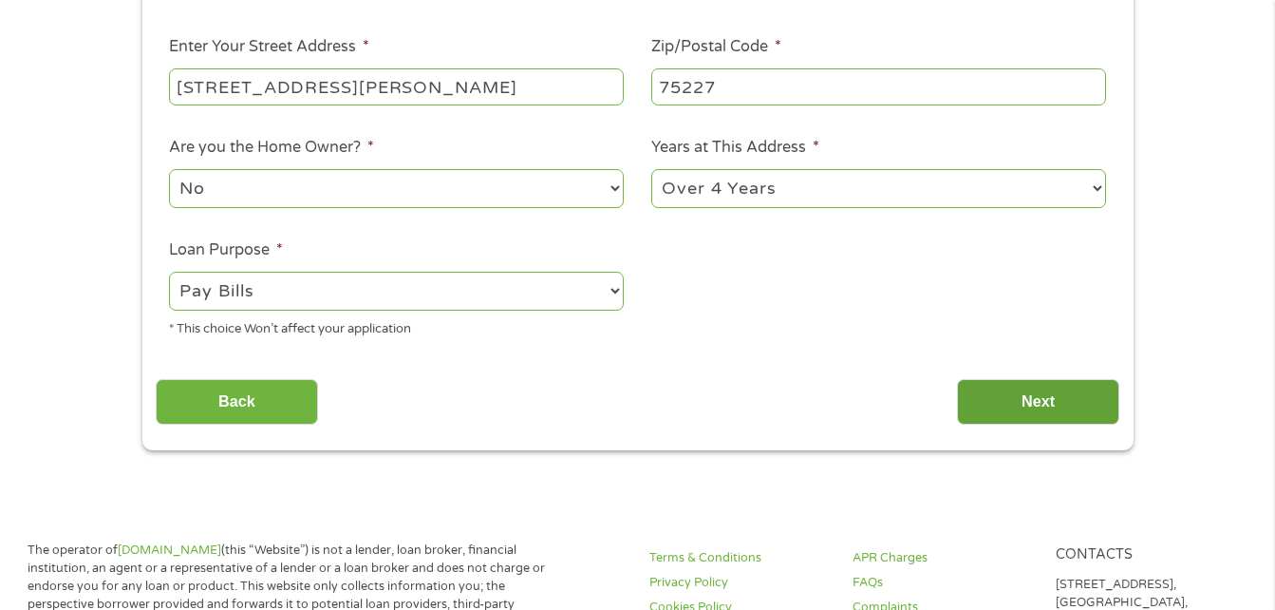
click at [1017, 403] on input "Next" at bounding box center [1038, 402] width 162 height 47
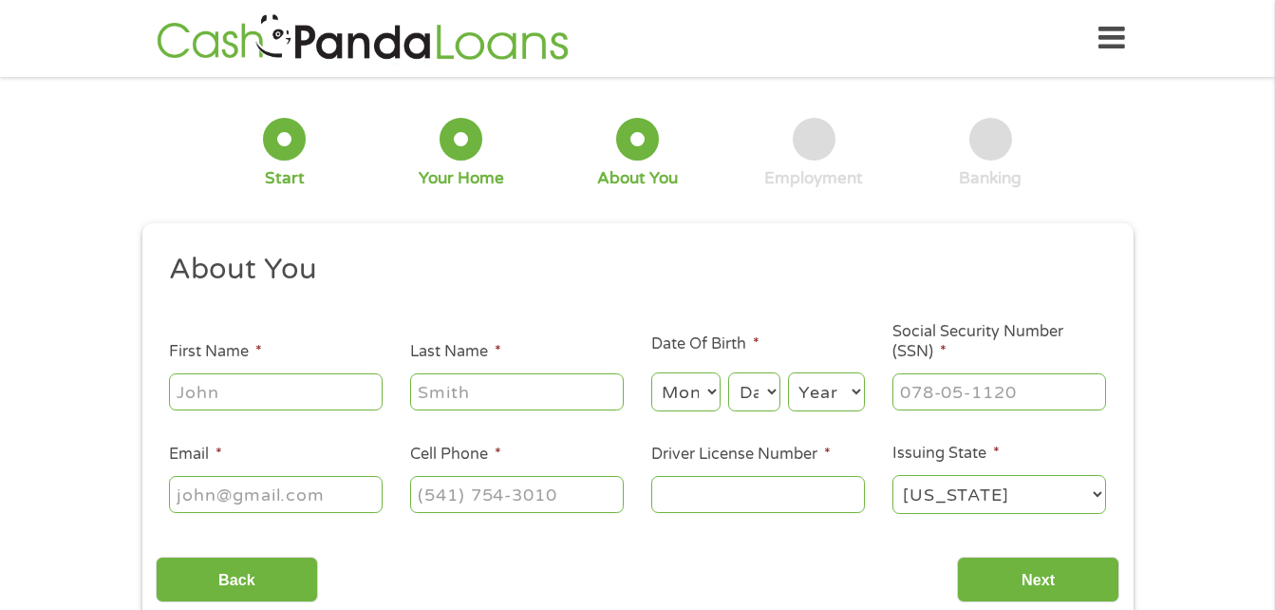
scroll to position [8, 8]
click at [329, 396] on input "First Name *" at bounding box center [276, 391] width 214 height 36
type input "[PERSON_NAME]"
click at [583, 401] on input "Last Name *" at bounding box center [517, 391] width 214 height 36
type input "[PERSON_NAME]"
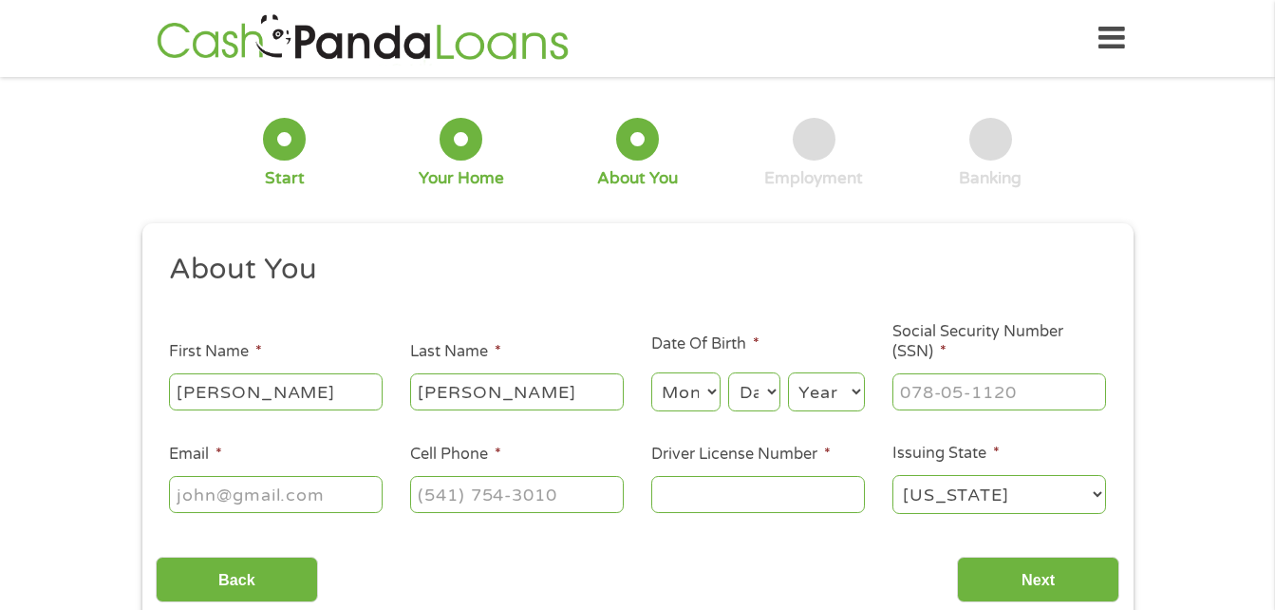
click at [707, 395] on select "Month 1 2 3 4 5 6 7 8 9 10 11 12" at bounding box center [685, 391] width 69 height 39
select select "5"
click at [651, 372] on select "Month 1 2 3 4 5 6 7 8 9 10 11 12" at bounding box center [685, 391] width 69 height 39
click at [751, 397] on select "Day 1 2 3 4 5 6 7 8 9 10 11 12 13 14 15 16 17 18 19 20 21 22 23 24 25 26 27 28 …" at bounding box center [753, 391] width 51 height 39
select select "24"
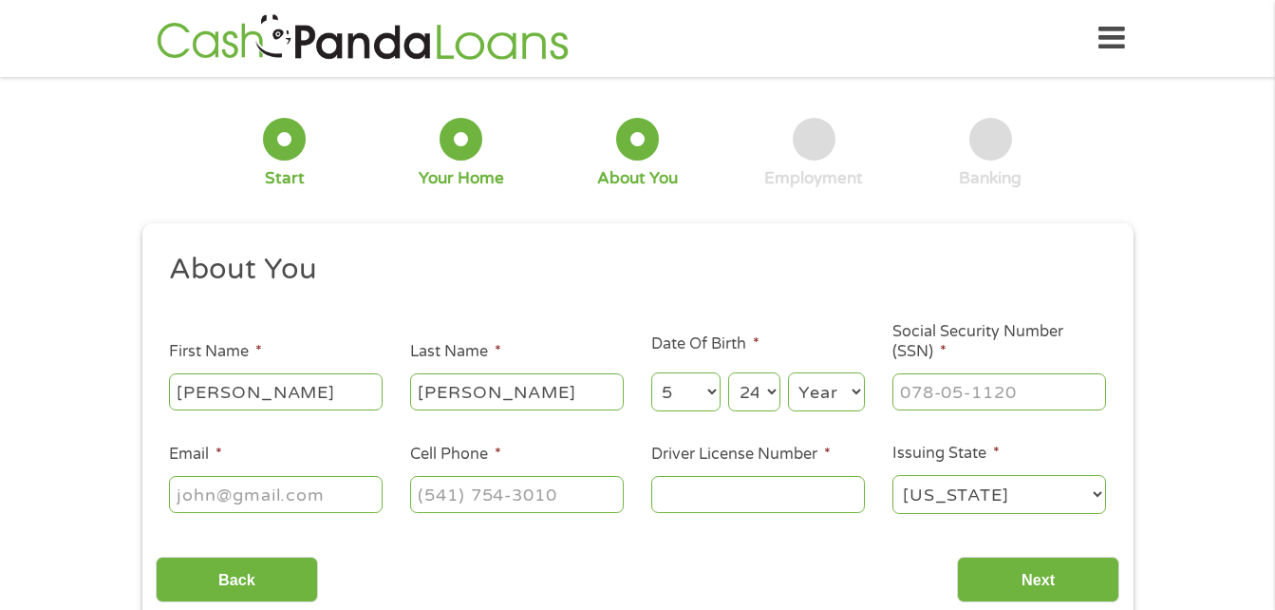
click at [728, 372] on select "Day 1 2 3 4 5 6 7 8 9 10 11 12 13 14 15 16 17 18 19 20 21 22 23 24 25 26 27 28 …" at bounding box center [753, 391] width 51 height 39
click at [814, 387] on select "Year [DATE] 2006 2005 2004 2003 2002 2001 2000 1999 1998 1997 1996 1995 1994 19…" at bounding box center [826, 391] width 77 height 39
select select "2003"
click at [788, 372] on select "Year [DATE] 2006 2005 2004 2003 2002 2001 2000 1999 1998 1997 1996 1995 1994 19…" at bounding box center [826, 391] width 77 height 39
click at [951, 384] on input "___-__-____" at bounding box center [1000, 391] width 214 height 36
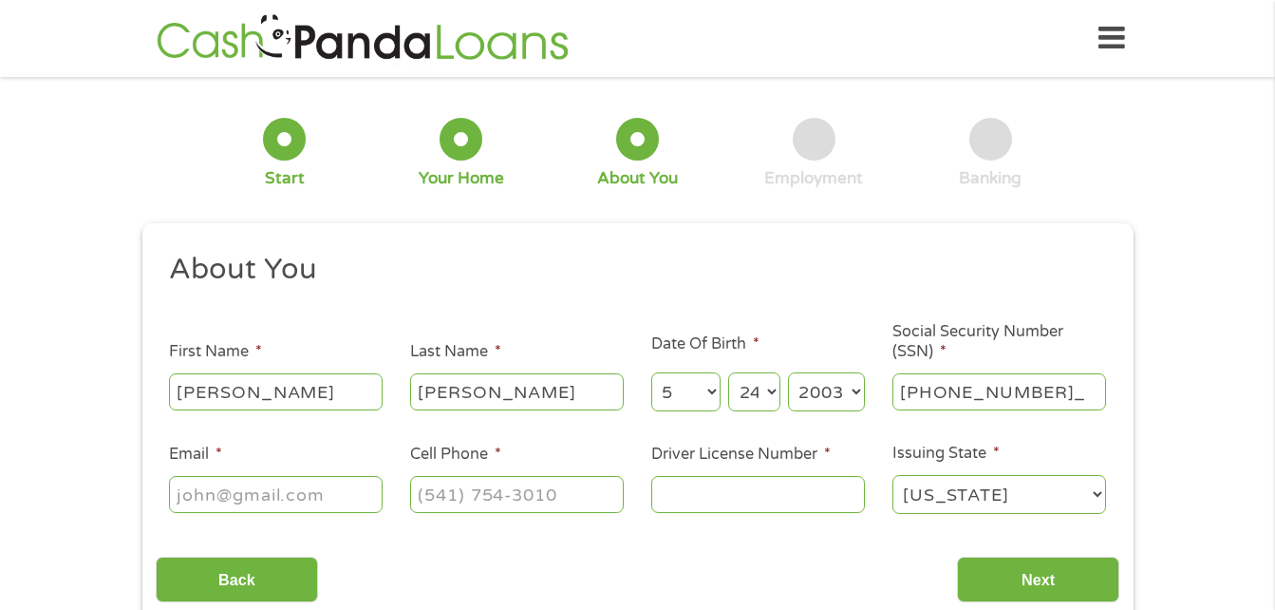
type input "639-86-8399"
click at [372, 500] on input "Email *" at bounding box center [276, 494] width 214 height 36
type input "[EMAIL_ADDRESS][DOMAIN_NAME]"
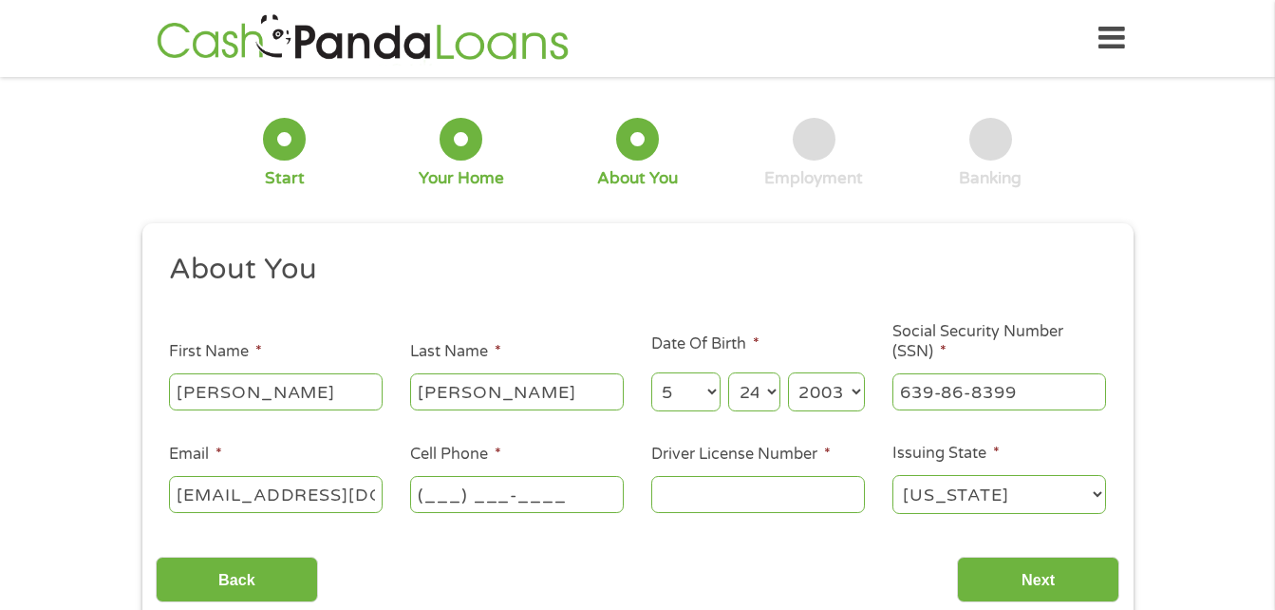
click at [488, 498] on input "(___) ___-____" at bounding box center [517, 494] width 214 height 36
type input "[PHONE_NUMBER]"
click at [705, 490] on input "Driver License Number *" at bounding box center [758, 494] width 214 height 36
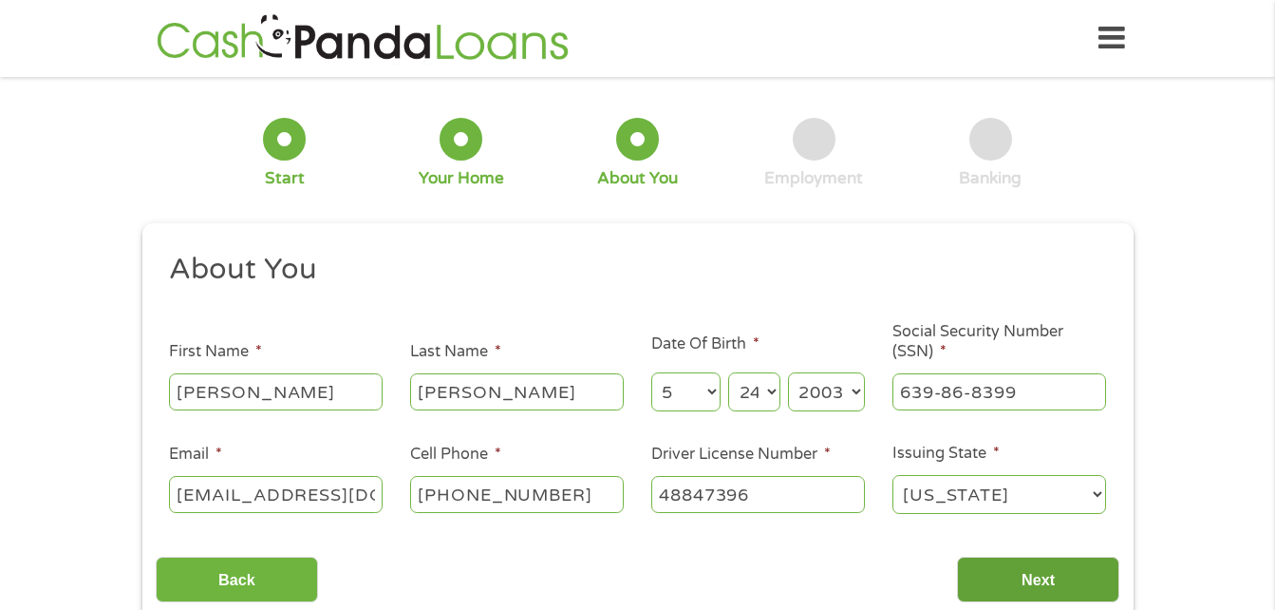
type input "48847396"
click at [1039, 568] on input "Next" at bounding box center [1038, 579] width 162 height 47
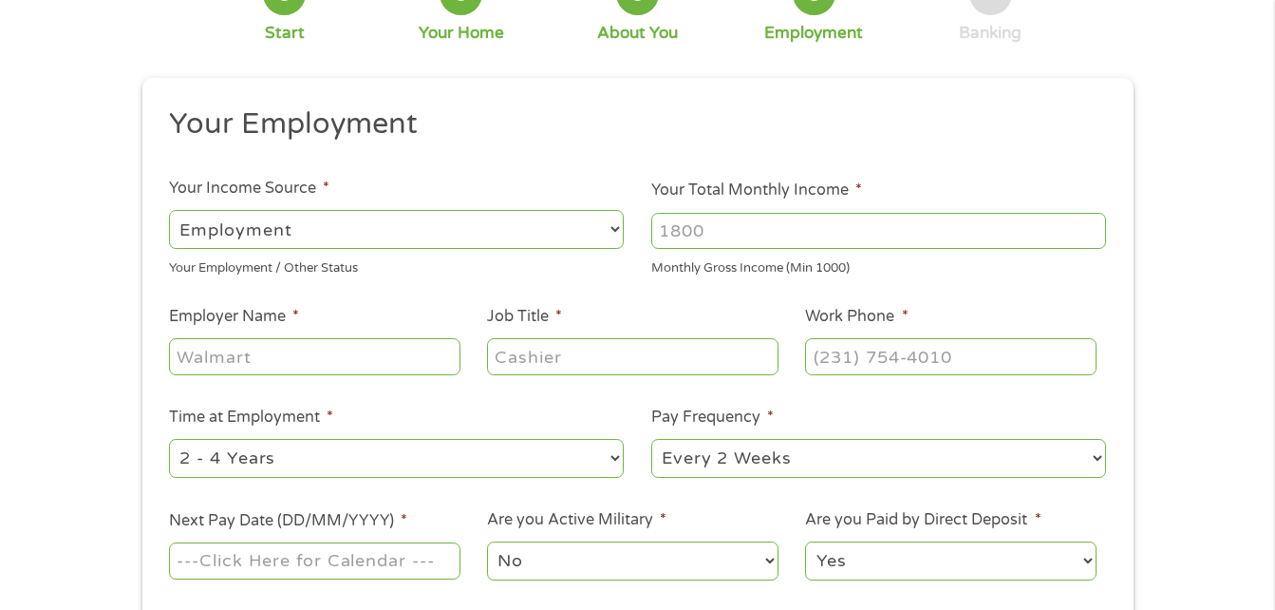
scroll to position [147, 0]
click at [419, 354] on input "Employer Name *" at bounding box center [314, 354] width 291 height 36
type input "fuel city super taco"
click at [530, 365] on input "Job Title *" at bounding box center [632, 354] width 291 height 36
type input "cashier"
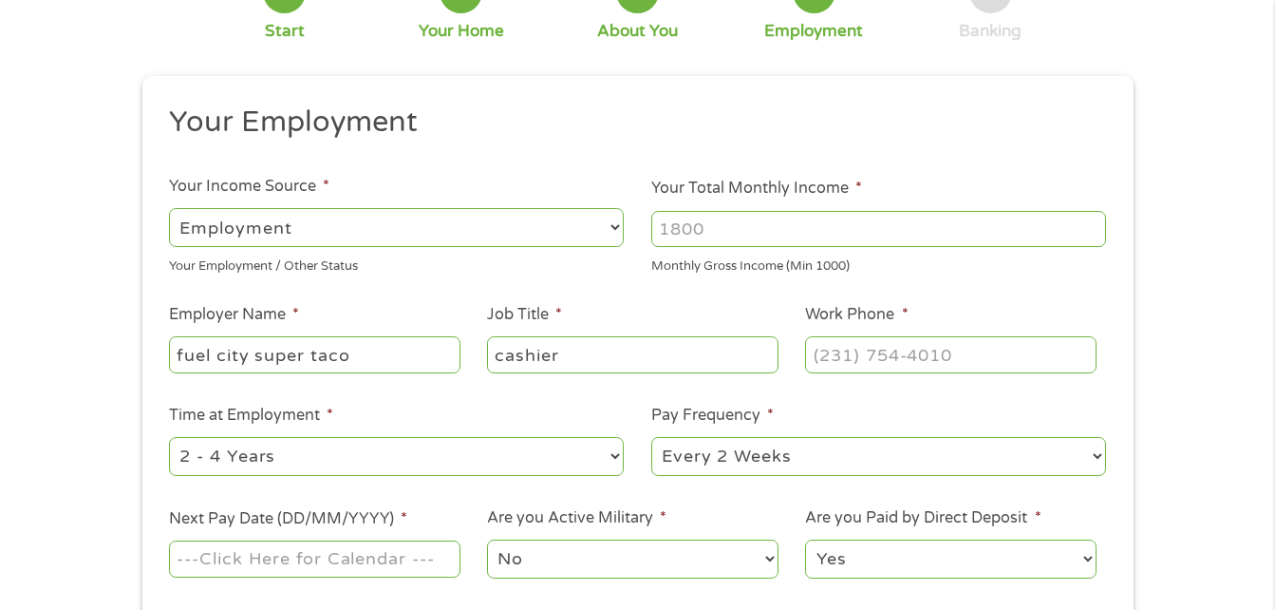
click at [719, 226] on input "Your Total Monthly Income *" at bounding box center [878, 229] width 455 height 36
type input "2000"
click at [897, 357] on input "(___) ___-____" at bounding box center [950, 354] width 291 height 36
type input "[PHONE_NUMBER]"
click at [583, 464] on select "--- Choose one --- 1 Year or less 1 - 2 Years 2 - 4 Years Over 4 Years" at bounding box center [396, 456] width 455 height 39
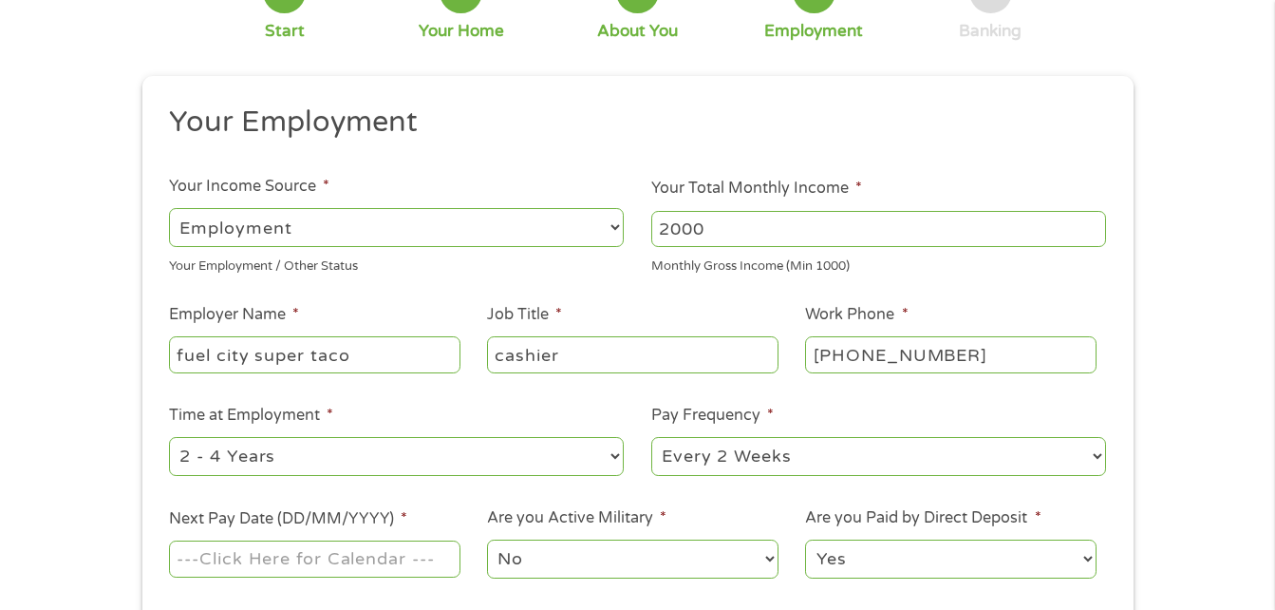
select select "24months"
click at [169, 437] on select "--- Choose one --- 1 Year or less 1 - 2 Years 2 - 4 Years Over 4 Years" at bounding box center [396, 456] width 455 height 39
click at [783, 444] on select "--- Choose one --- Every 2 Weeks Every Week Monthly Semi-Monthly" at bounding box center [878, 456] width 455 height 39
select select "weekly"
click at [651, 437] on select "--- Choose one --- Every 2 Weeks Every Week Monthly Semi-Monthly" at bounding box center [878, 456] width 455 height 39
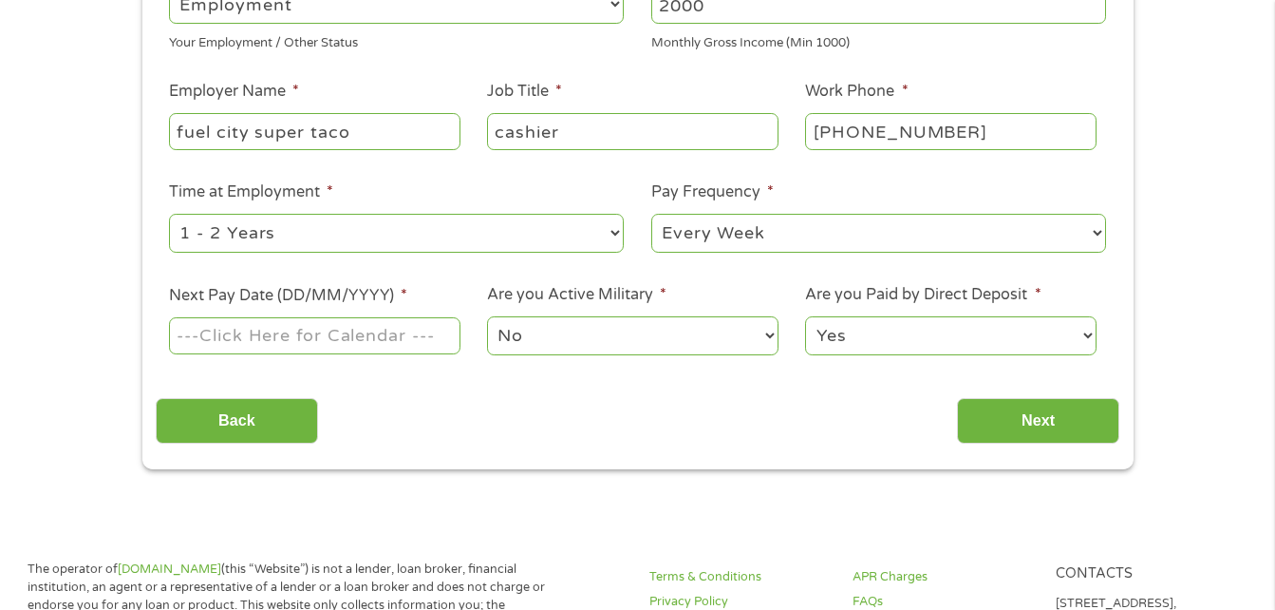
scroll to position [371, 0]
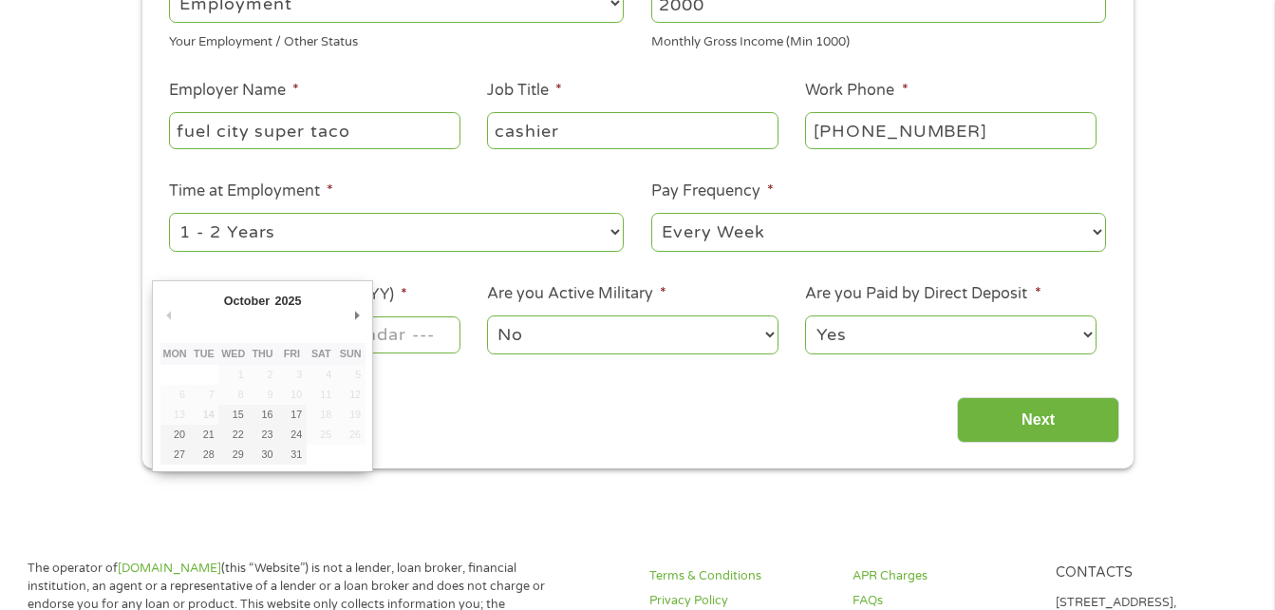
click at [442, 341] on input "Next Pay Date (DD/MM/YYYY) *" at bounding box center [314, 334] width 291 height 36
type input "[DATE]"
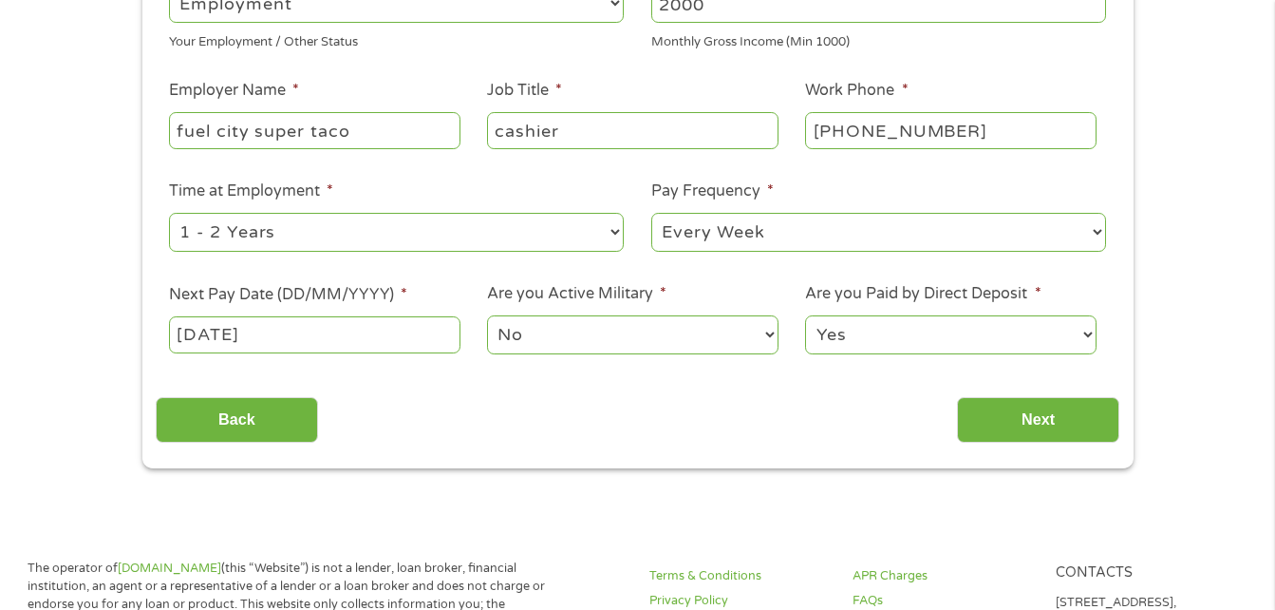
click at [780, 238] on select "--- Choose one --- Every 2 Weeks Every Week Monthly Semi-Monthly" at bounding box center [878, 232] width 455 height 39
select select "biweekly"
click at [651, 213] on select "--- Choose one --- Every 2 Weeks Every Week Monthly Semi-Monthly" at bounding box center [878, 232] width 455 height 39
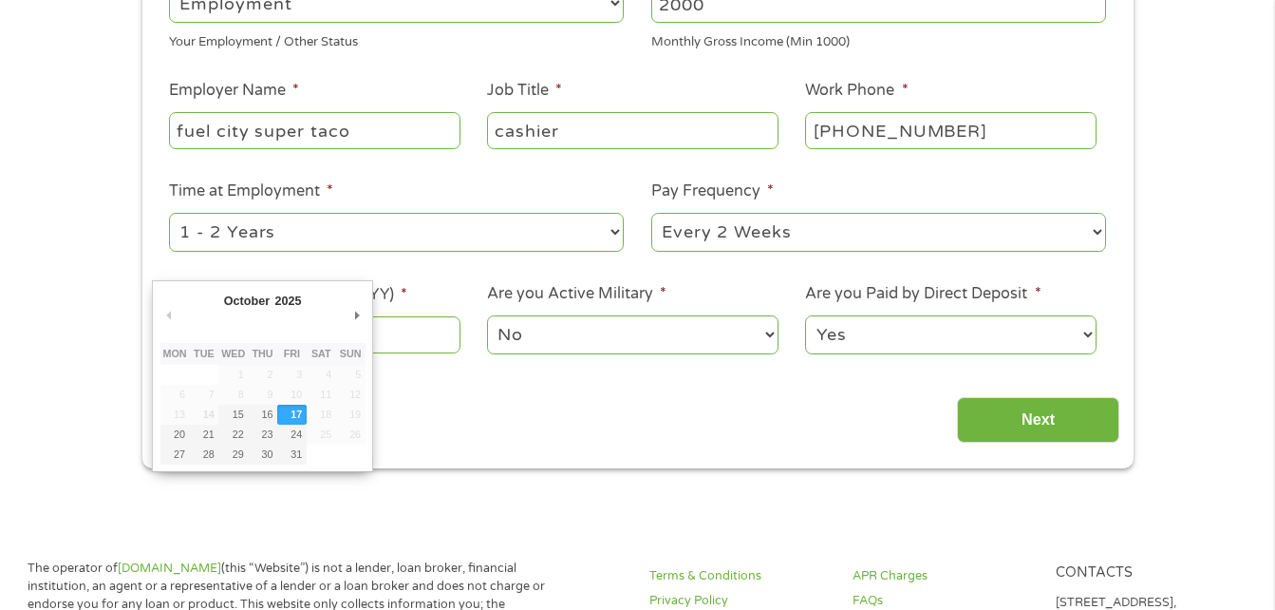
click at [440, 330] on input "[DATE]" at bounding box center [314, 334] width 291 height 36
type input "[DATE]"
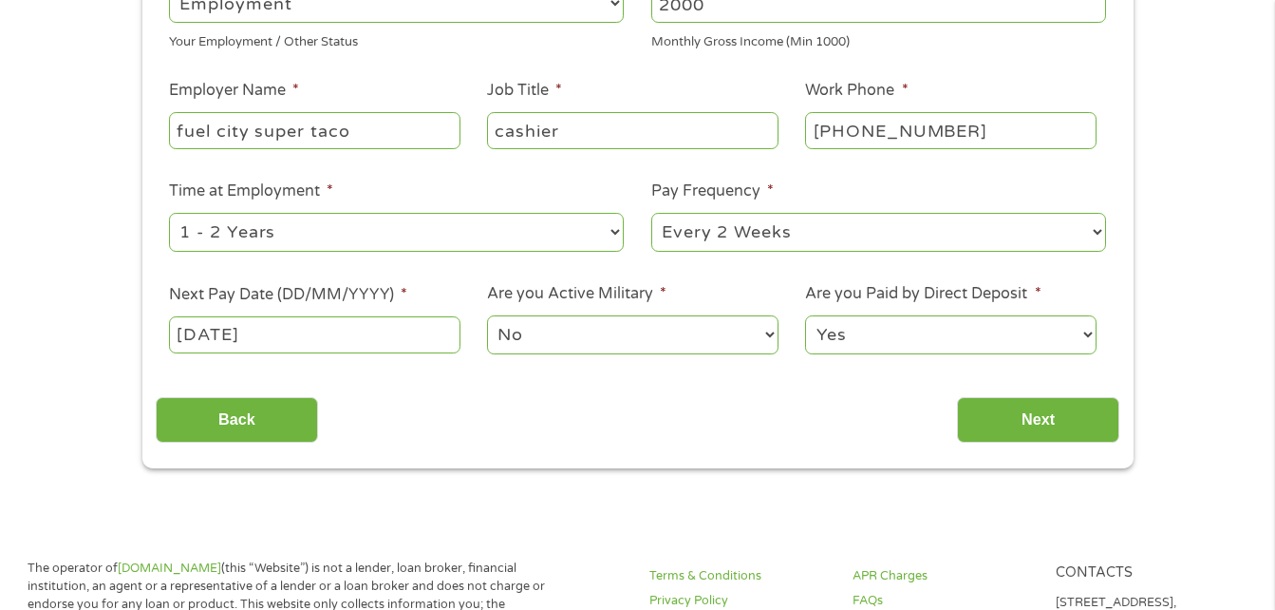
click at [872, 335] on select "Yes No" at bounding box center [950, 334] width 291 height 39
select select "0"
click at [805, 315] on select "Yes No" at bounding box center [950, 334] width 291 height 39
click at [1007, 416] on input "Next" at bounding box center [1038, 420] width 162 height 47
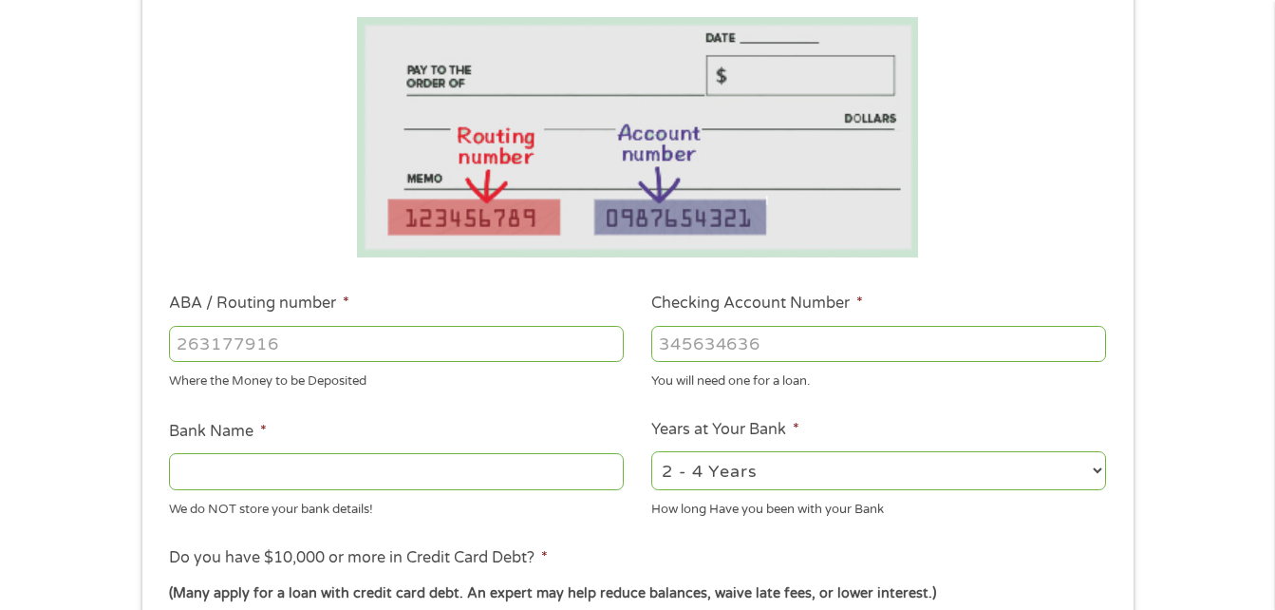
scroll to position [320, 0]
click at [486, 350] on input "ABA / Routing number *" at bounding box center [396, 342] width 455 height 36
type input "124303201"
type input "VARO BANK, NATIONAL ASSOCIATION"
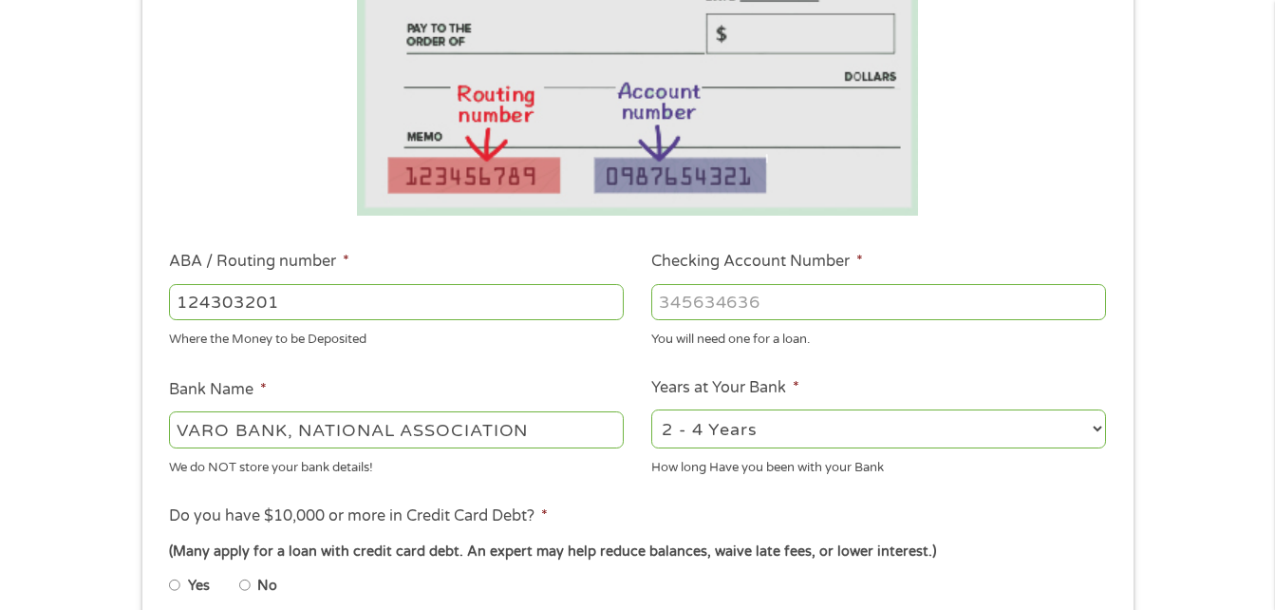
scroll to position [361, 0]
type input "124303201"
click at [729, 303] on input "Checking Account Number *" at bounding box center [878, 301] width 455 height 36
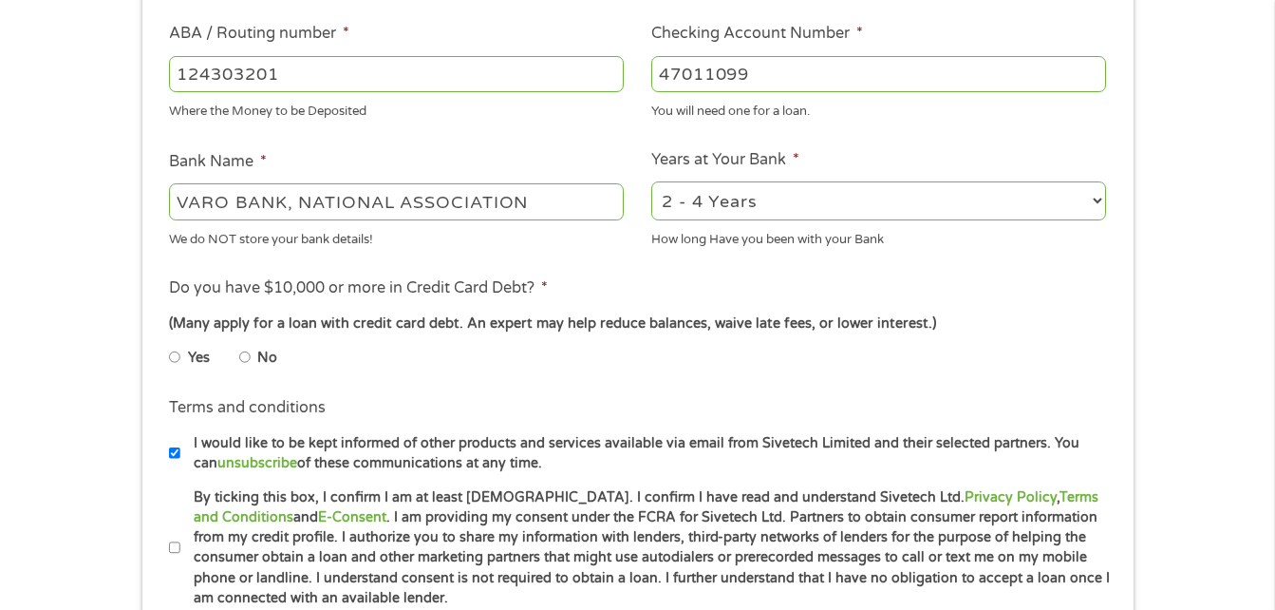
scroll to position [589, 0]
type input "47011099"
click at [240, 354] on input "No" at bounding box center [244, 356] width 11 height 30
radio input "true"
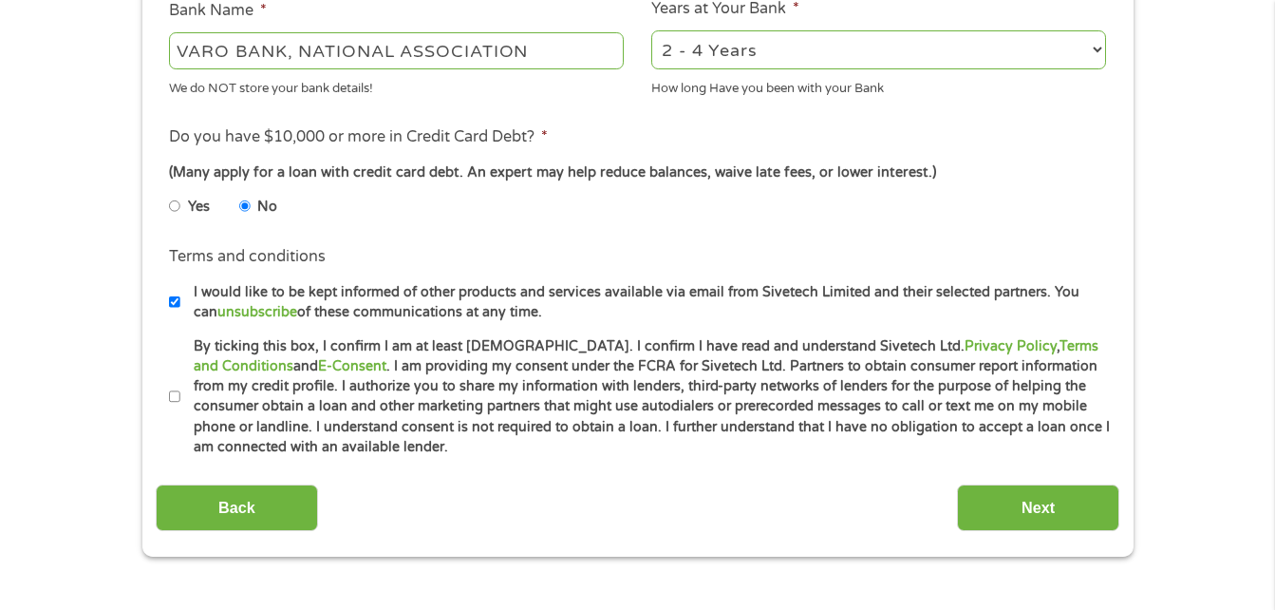
scroll to position [748, 0]
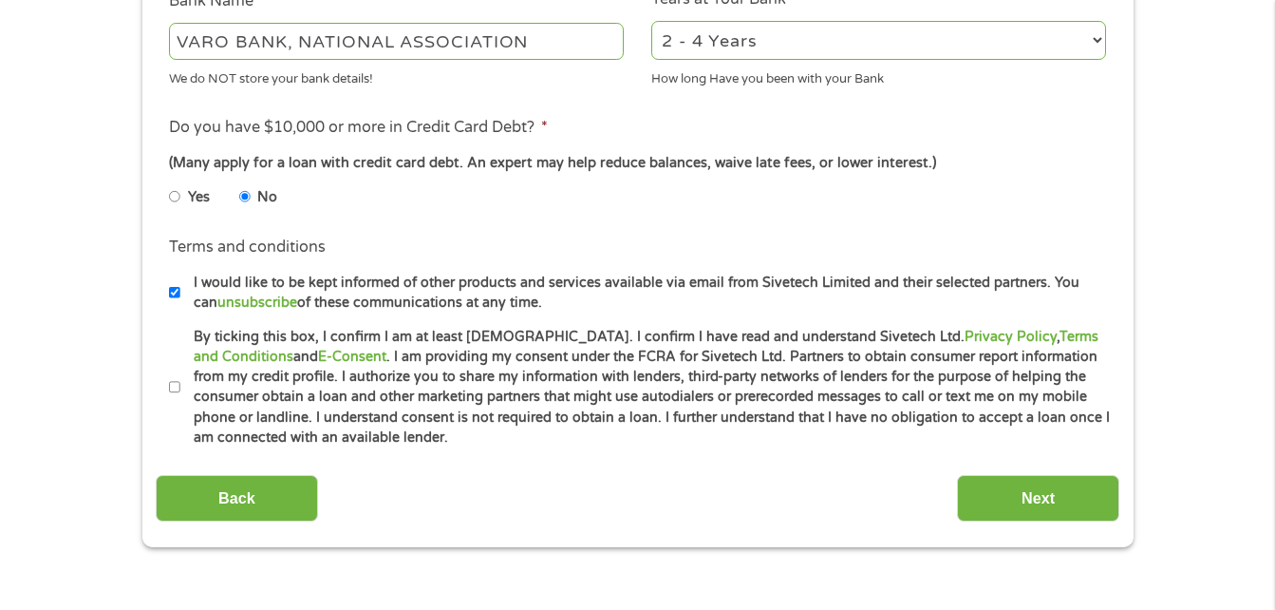
click at [177, 390] on input "By ticking this box, I confirm I am at least [DEMOGRAPHIC_DATA]. I confirm I ha…" at bounding box center [174, 387] width 11 height 30
checkbox input "true"
click at [1038, 495] on input "Next" at bounding box center [1038, 498] width 162 height 47
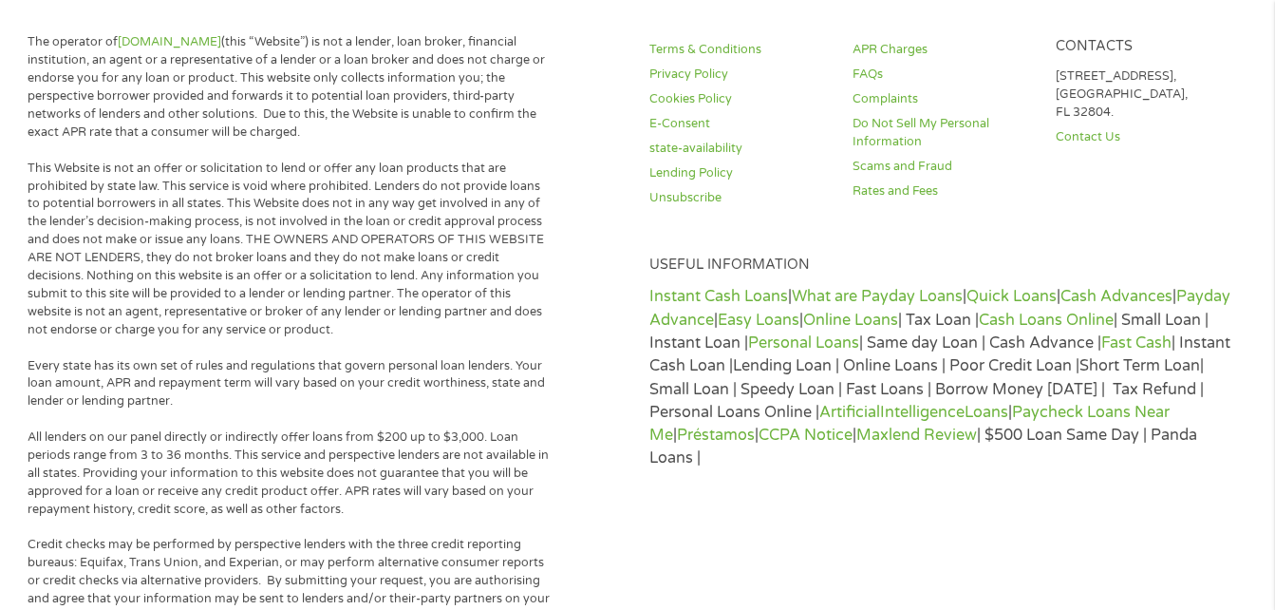
scroll to position [0, 0]
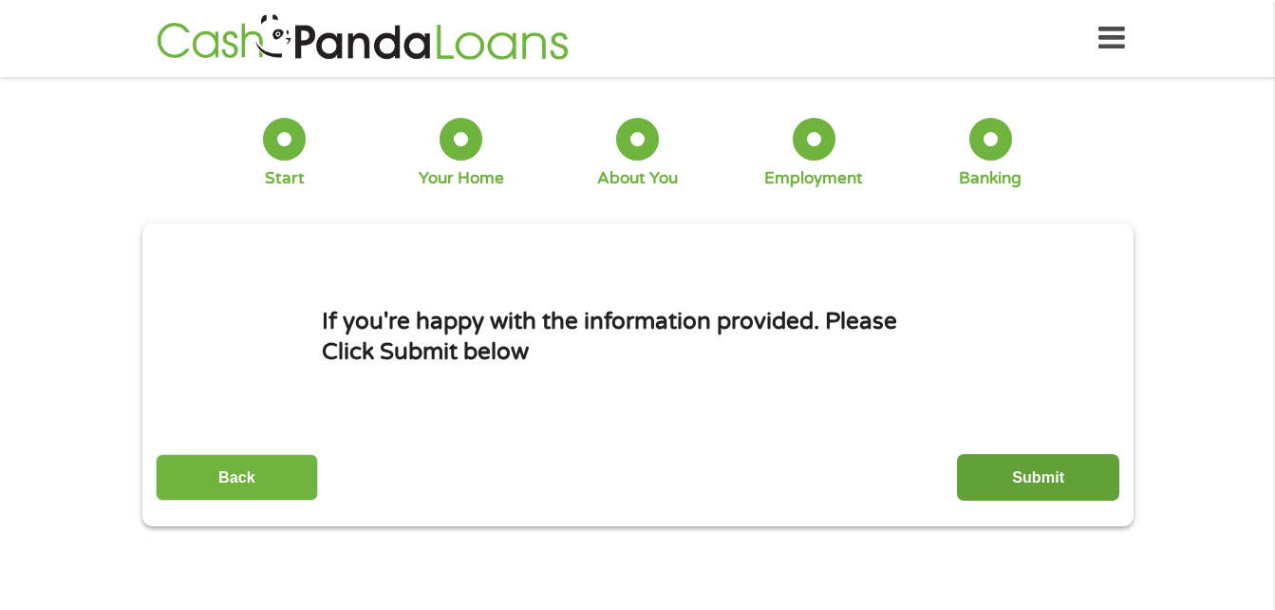
click at [1066, 476] on input "Submit" at bounding box center [1038, 477] width 162 height 47
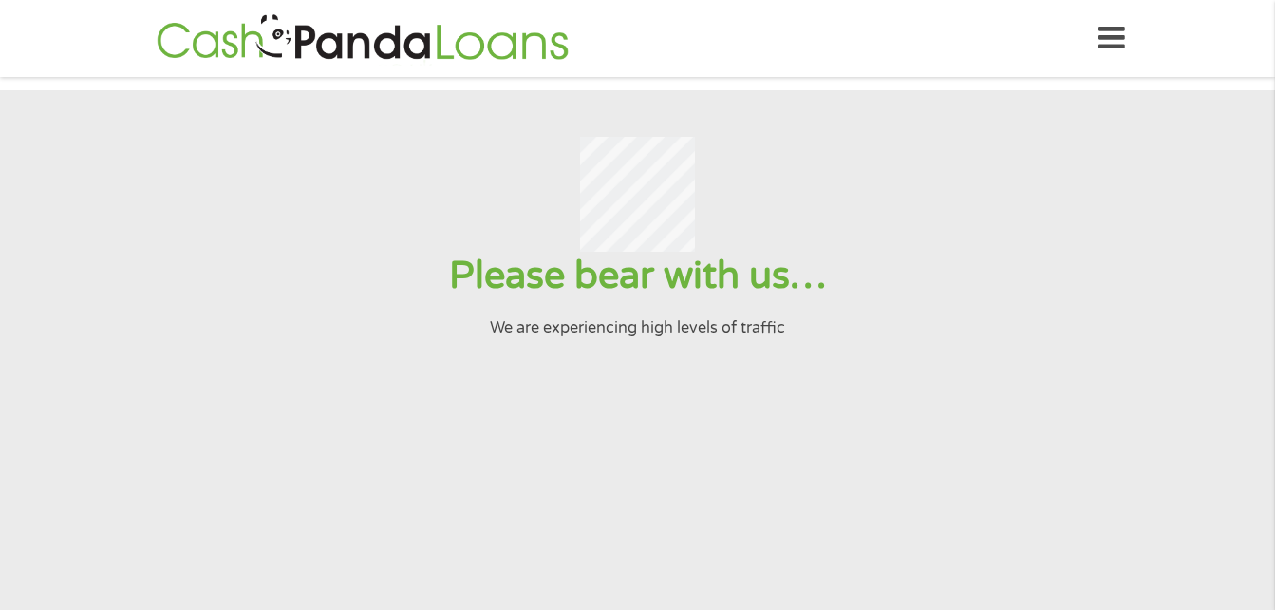
click at [957, 454] on input "Submit" at bounding box center [1038, 477] width 162 height 47
